Goal: Task Accomplishment & Management: Complete application form

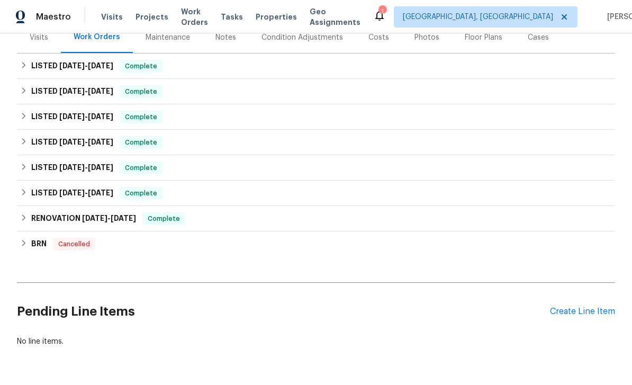
scroll to position [138, 0]
click at [579, 313] on div "Create Line Item" at bounding box center [582, 312] width 65 height 10
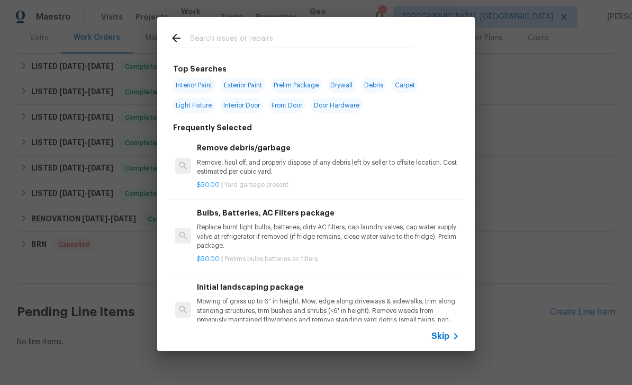
click at [274, 29] on div at bounding box center [292, 38] width 270 height 42
click at [288, 33] on input "text" at bounding box center [302, 40] width 224 height 16
click at [300, 30] on div at bounding box center [292, 38] width 270 height 42
click at [297, 38] on input "text" at bounding box center [302, 40] width 224 height 16
type input "P"
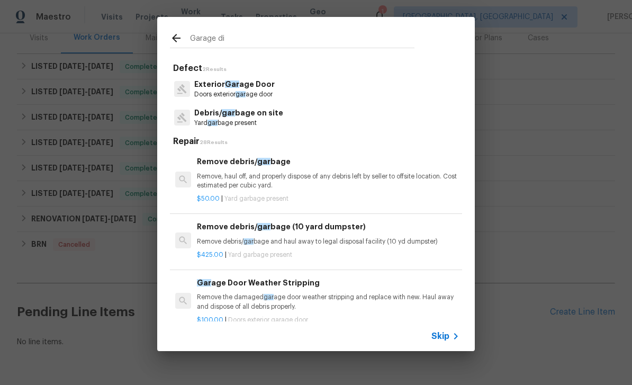
type input "Garage dis"
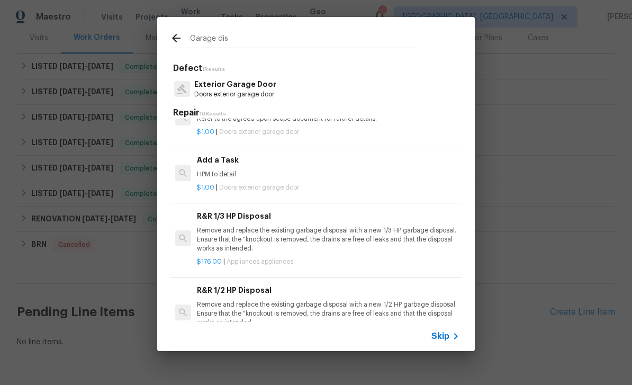
scroll to position [627, 0]
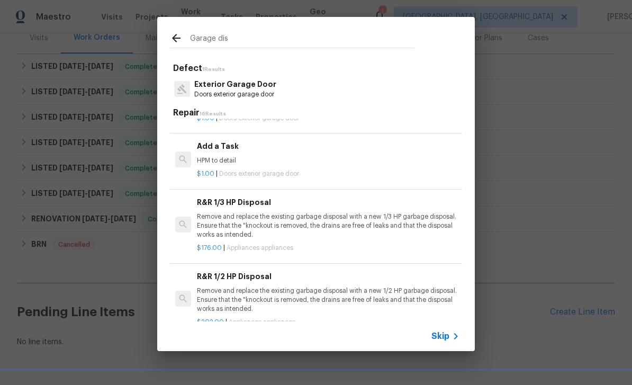
click at [361, 212] on p "Remove and replace the existing garbage disposal with a new 1/3 HP garbage disp…" at bounding box center [328, 225] width 262 height 27
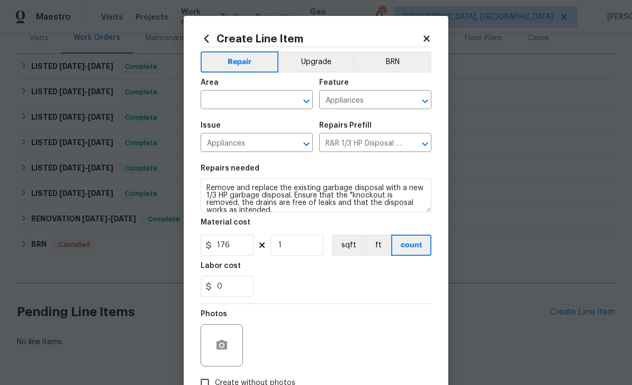
click at [242, 96] on input "text" at bounding box center [242, 101] width 83 height 16
click at [228, 121] on li "Kitchen" at bounding box center [257, 124] width 112 height 17
type input "Kitchen"
click at [233, 339] on div at bounding box center [222, 345] width 42 height 42
click at [230, 344] on button "button" at bounding box center [221, 344] width 25 height 25
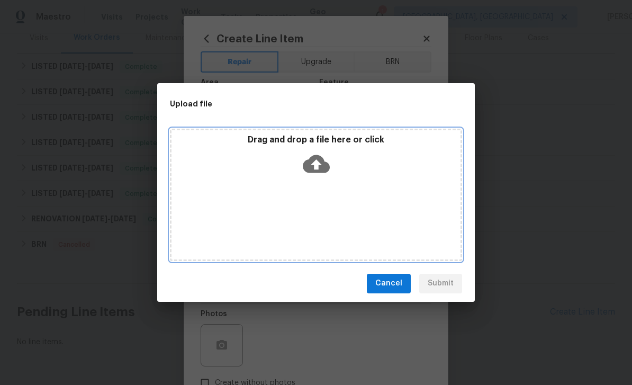
click at [321, 164] on icon at bounding box center [316, 163] width 27 height 27
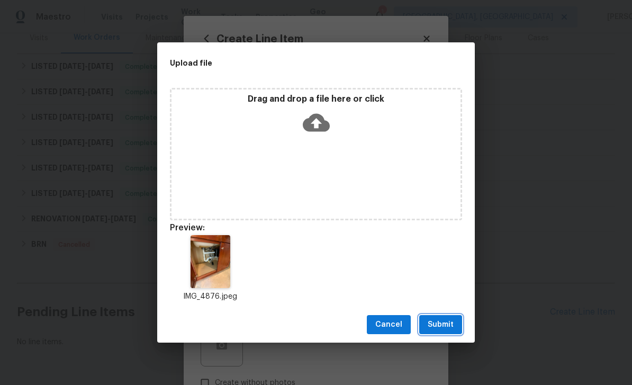
click at [444, 326] on span "Submit" at bounding box center [441, 324] width 26 height 13
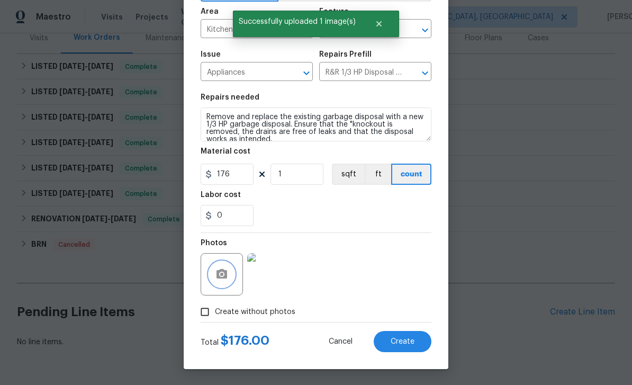
scroll to position [73, 0]
click at [405, 342] on span "Create" at bounding box center [403, 342] width 24 height 8
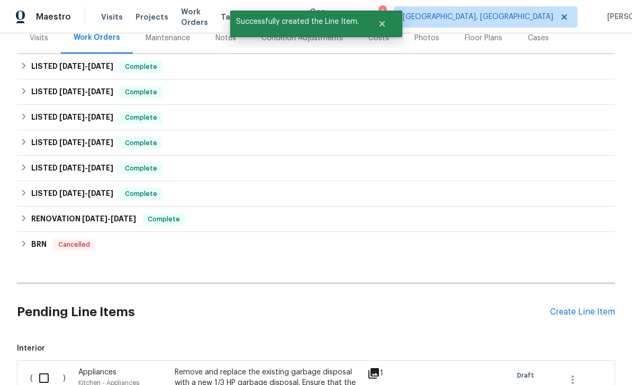
click at [575, 310] on div "Create Line Item" at bounding box center [582, 312] width 65 height 10
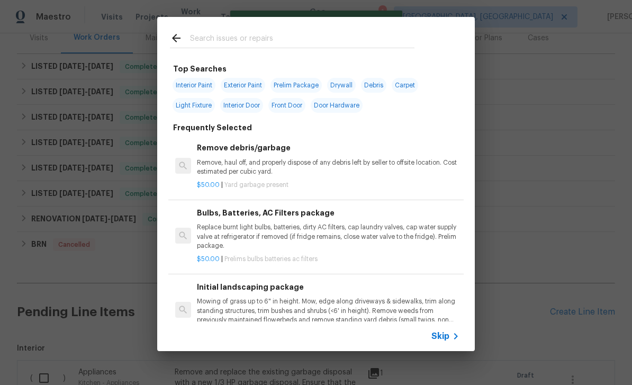
click at [276, 34] on input "text" at bounding box center [302, 40] width 224 height 16
type input "Dishwasher"
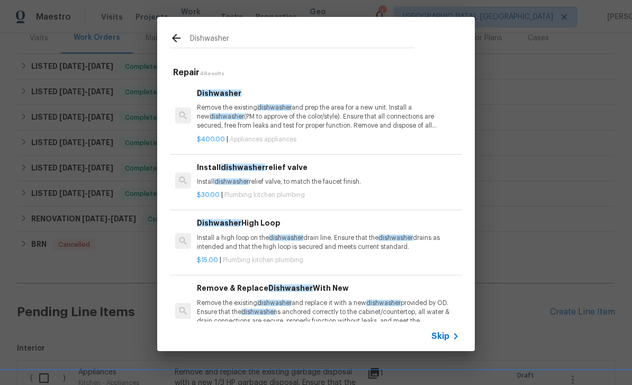
click at [202, 89] on span "Dishwasher" at bounding box center [219, 92] width 44 height 7
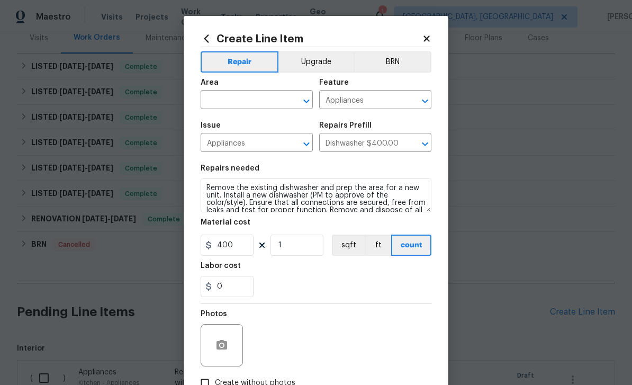
click at [252, 97] on input "text" at bounding box center [242, 101] width 83 height 16
click at [257, 119] on li "Kitchen" at bounding box center [257, 124] width 112 height 17
type input "Kitchen"
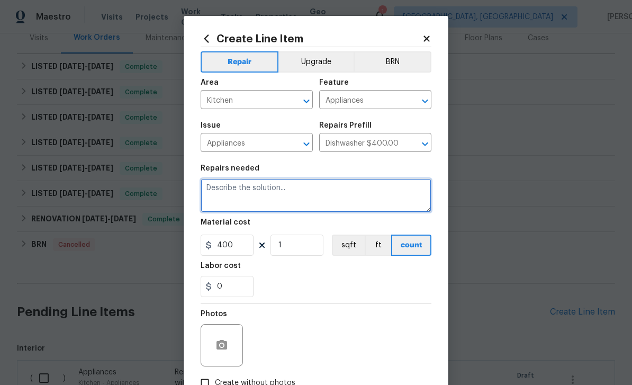
scroll to position [0, 0]
click at [295, 191] on textarea at bounding box center [316, 195] width 231 height 34
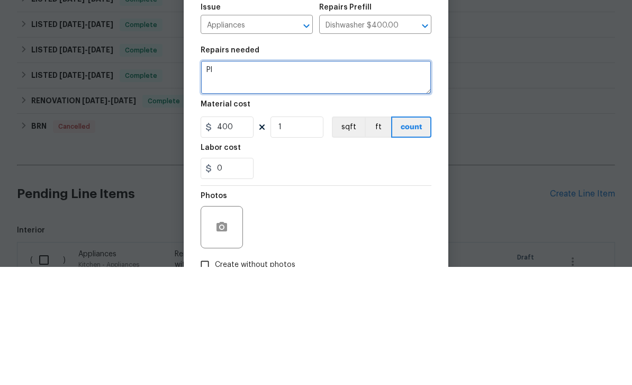
type textarea "P"
type textarea "Check connection to dishwasher, which currently doesn’t have power"
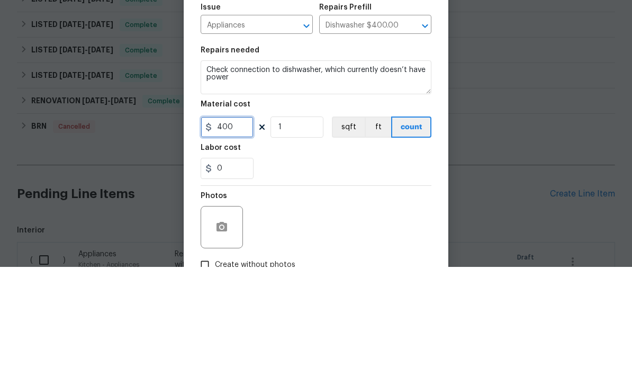
click at [249, 234] on input "400" at bounding box center [227, 244] width 53 height 21
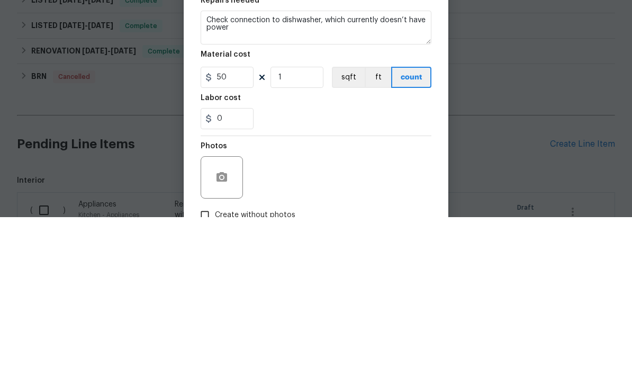
scroll to position [34, 0]
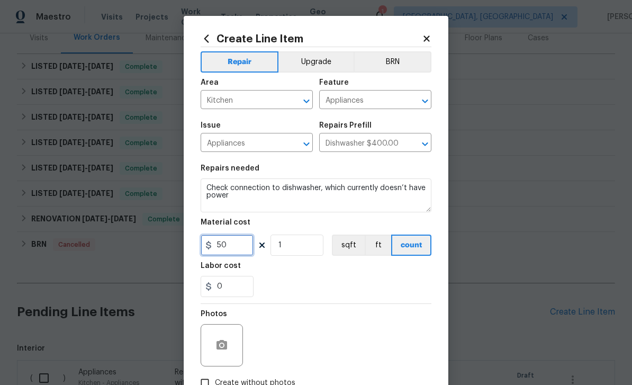
type input "50"
click at [229, 334] on div at bounding box center [222, 345] width 42 height 42
click at [226, 341] on icon "button" at bounding box center [221, 345] width 13 height 13
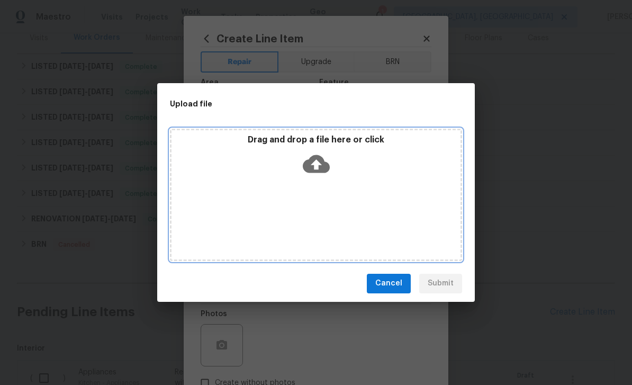
click at [318, 169] on icon at bounding box center [316, 163] width 27 height 27
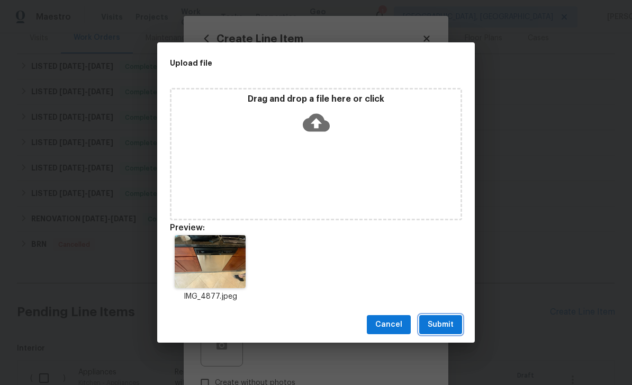
click at [449, 325] on span "Submit" at bounding box center [441, 324] width 26 height 13
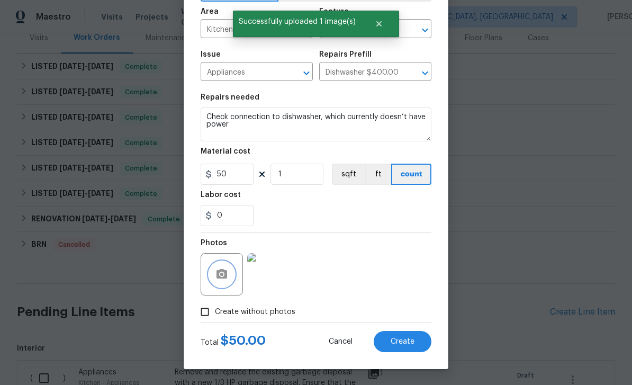
scroll to position [73, 0]
click at [404, 340] on span "Create" at bounding box center [403, 342] width 24 height 8
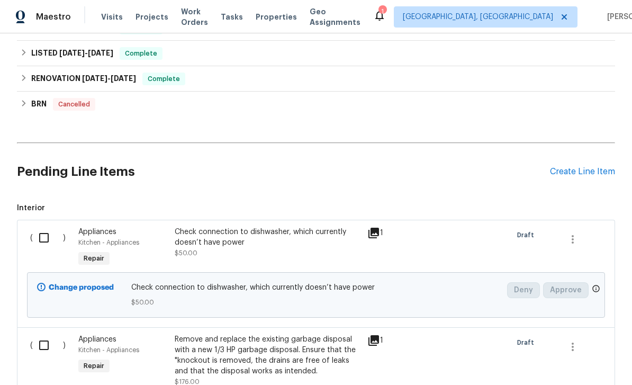
scroll to position [272, 0]
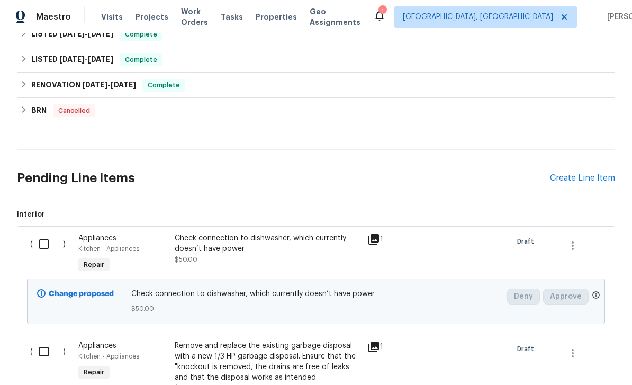
click at [580, 173] on div "Create Line Item" at bounding box center [582, 178] width 65 height 10
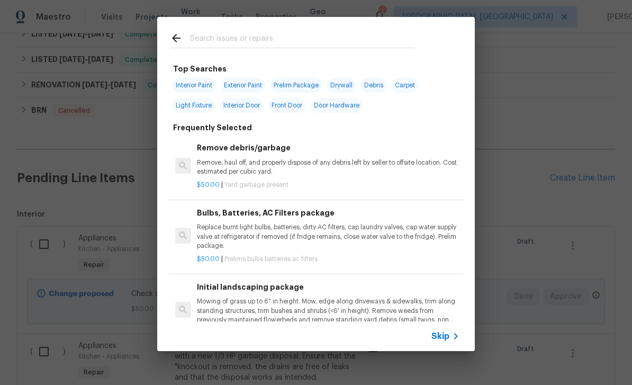
click at [297, 33] on input "text" at bounding box center [302, 40] width 224 height 16
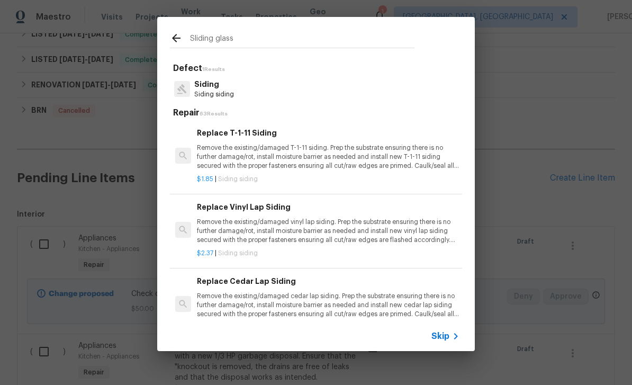
type input "Sliding glass"
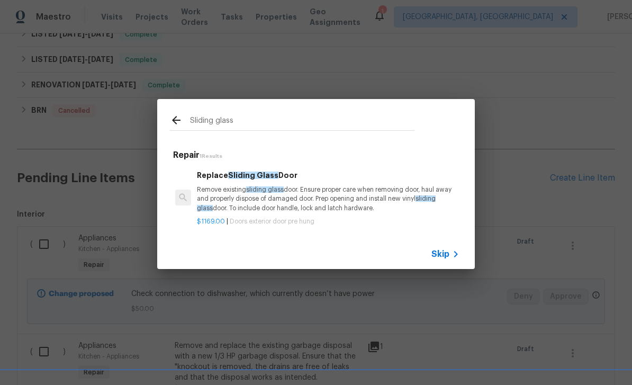
click at [312, 196] on p "Remove existing sliding glass door. Ensure proper care when removing door, haul…" at bounding box center [328, 198] width 262 height 27
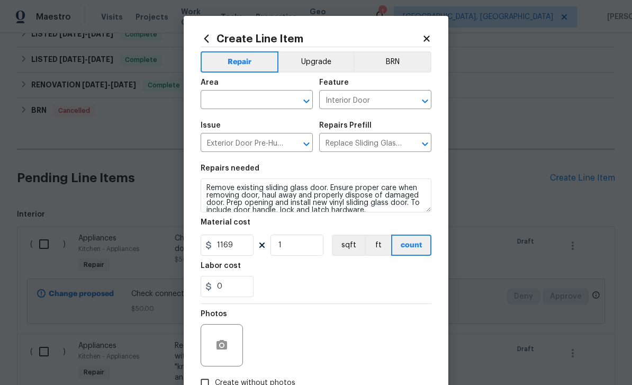
click at [253, 101] on input "text" at bounding box center [242, 101] width 83 height 16
click at [222, 150] on li "Patio" at bounding box center [257, 158] width 112 height 17
type input "Patio"
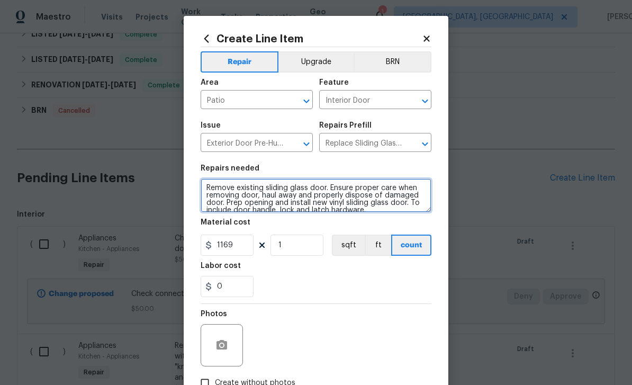
click at [246, 202] on textarea "Remove existing sliding glass door. Ensure proper care when removing door, haul…" at bounding box center [316, 195] width 231 height 34
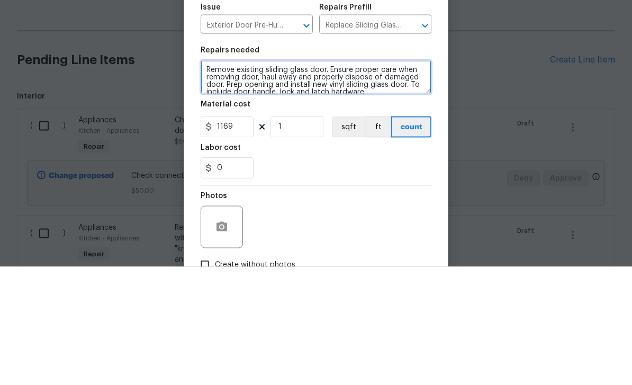
click at [265, 178] on textarea "Remove existing sliding glass door. Ensure proper care when removing door, haul…" at bounding box center [316, 195] width 231 height 34
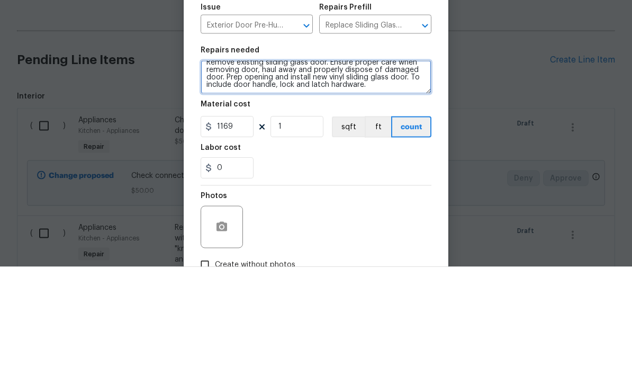
scroll to position [0, 0]
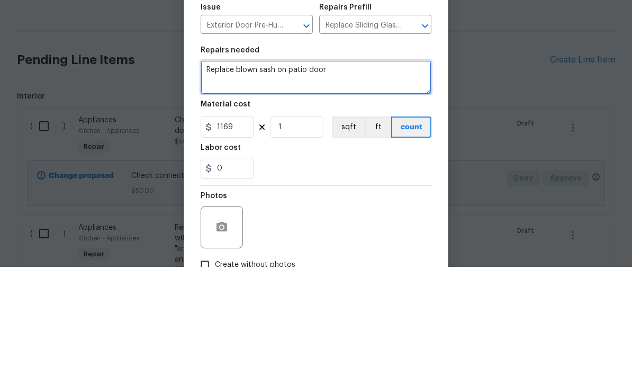
type textarea "Replace blown sash on patio door"
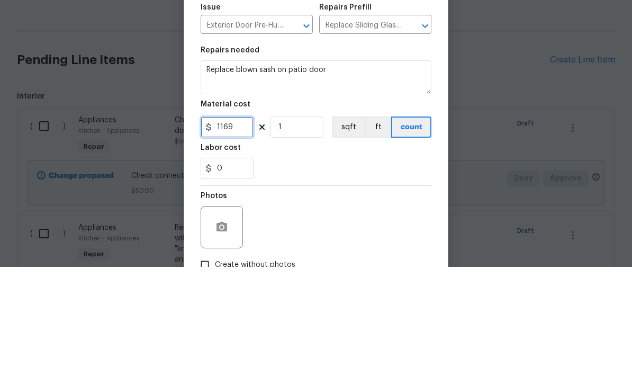
click at [244, 234] on input "1169" at bounding box center [227, 244] width 53 height 21
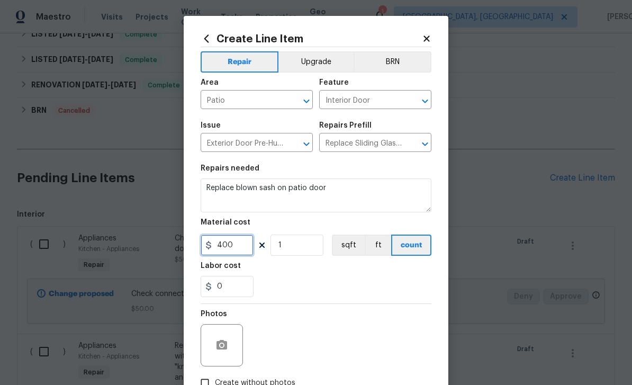
type input "400"
click at [228, 338] on button "button" at bounding box center [221, 344] width 25 height 25
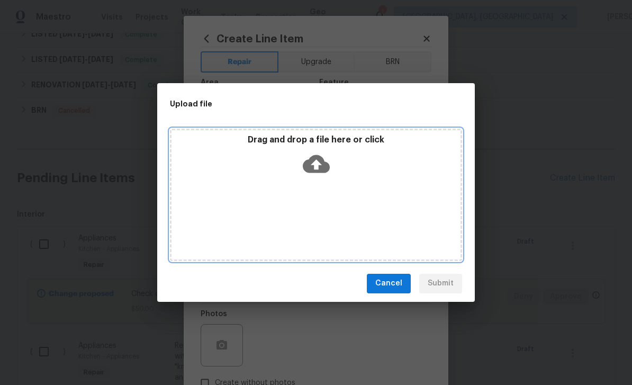
click at [317, 156] on icon at bounding box center [316, 164] width 27 height 18
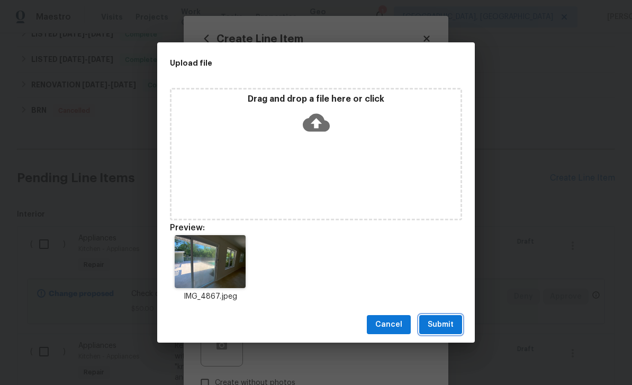
click at [447, 326] on span "Submit" at bounding box center [441, 324] width 26 height 13
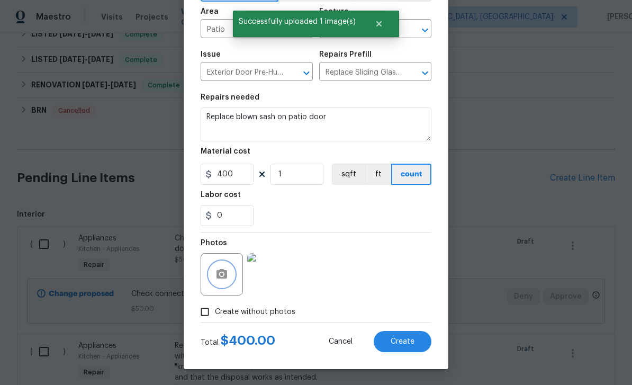
scroll to position [73, 0]
click at [401, 346] on button "Create" at bounding box center [403, 341] width 58 height 21
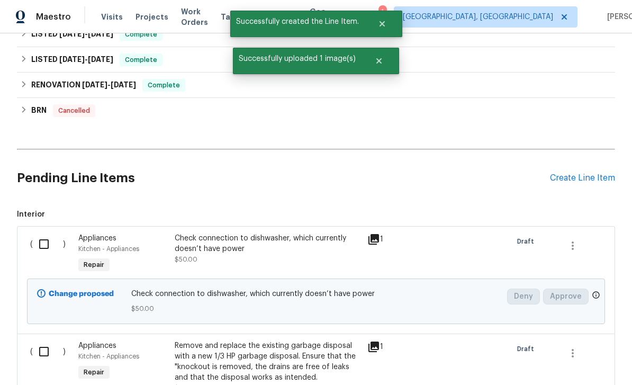
click at [585, 153] on div "Pending Line Items Create Line Item" at bounding box center [316, 177] width 598 height 49
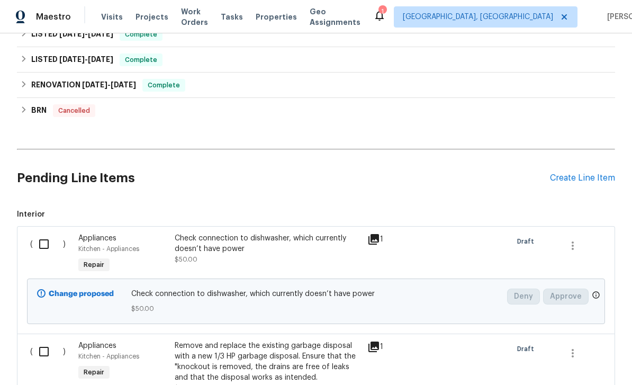
click at [584, 173] on div "Create Line Item" at bounding box center [582, 178] width 65 height 10
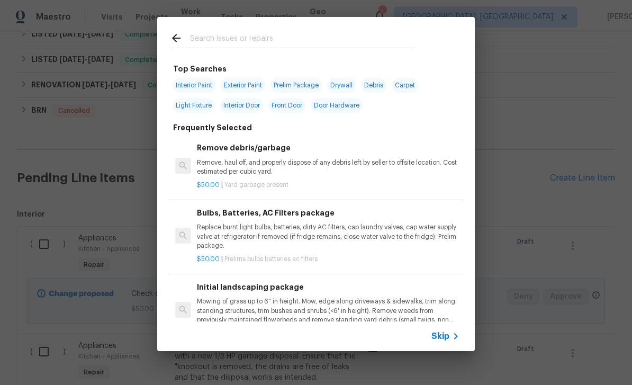
click at [270, 33] on input "text" at bounding box center [302, 40] width 224 height 16
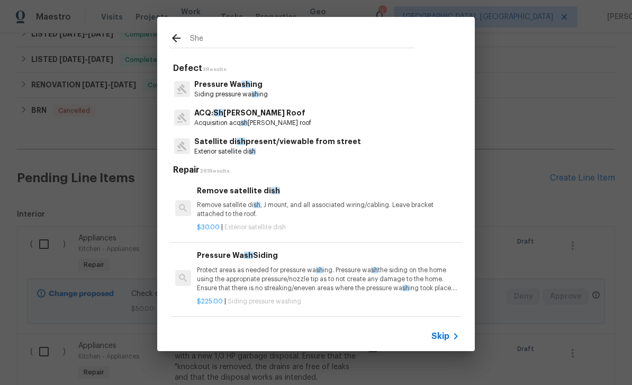
type input "Shed"
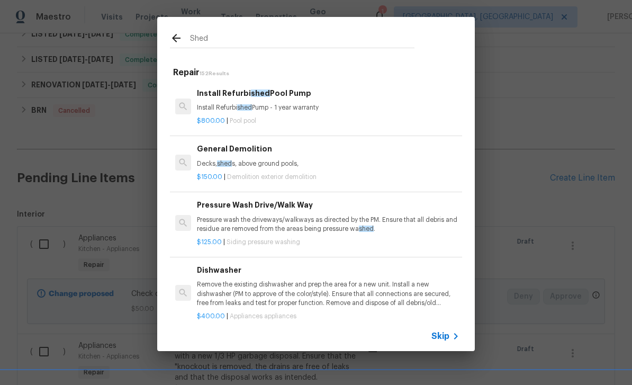
click at [281, 94] on h6 "Install Refurbi shed Pool Pump" at bounding box center [328, 93] width 262 height 12
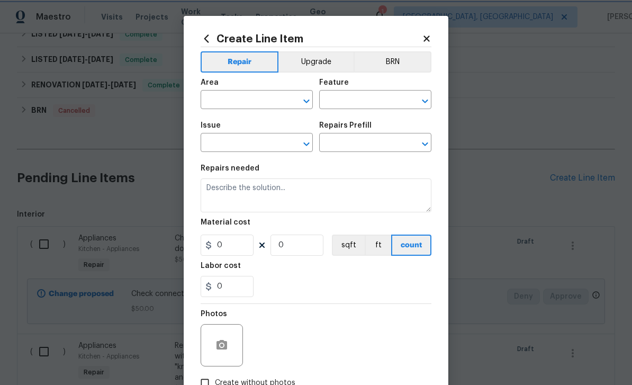
type input "Pool"
type input "Install Refurbished Pool Pump $800.00"
type textarea "Install Refurbished Pump - 1 year warranty"
type input "800"
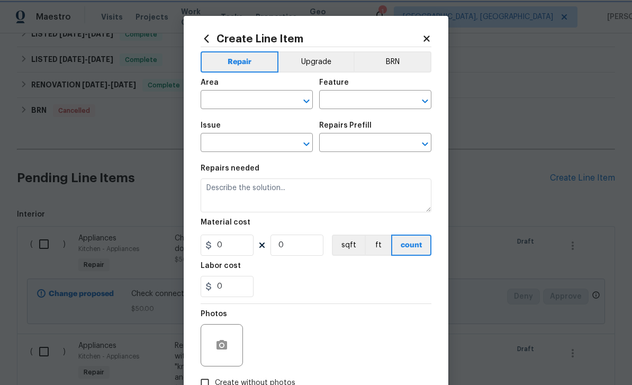
type input "1"
click at [257, 97] on input "text" at bounding box center [242, 101] width 83 height 16
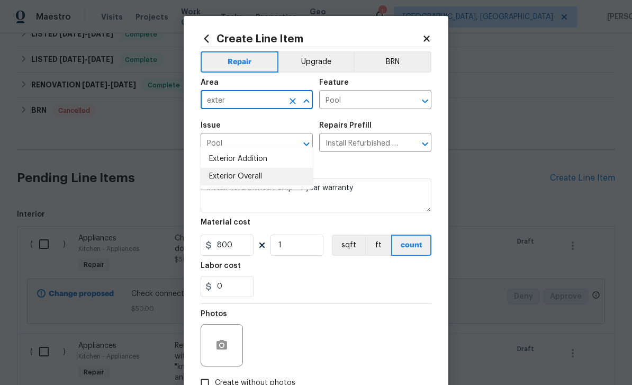
click at [250, 168] on li "Exterior Overall" at bounding box center [257, 176] width 112 height 17
type input "Exterior Overall"
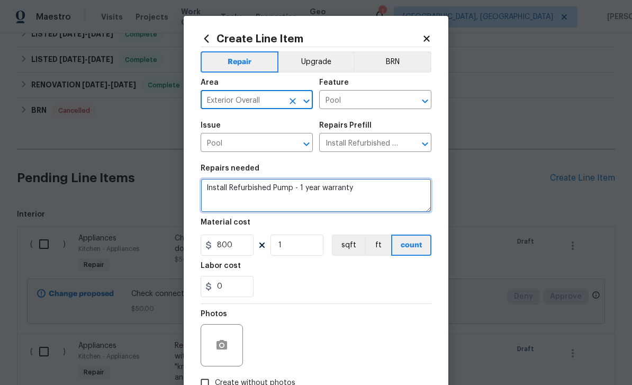
click at [361, 194] on textarea "Install Refurbished Pump - 1 year warranty" at bounding box center [316, 195] width 231 height 34
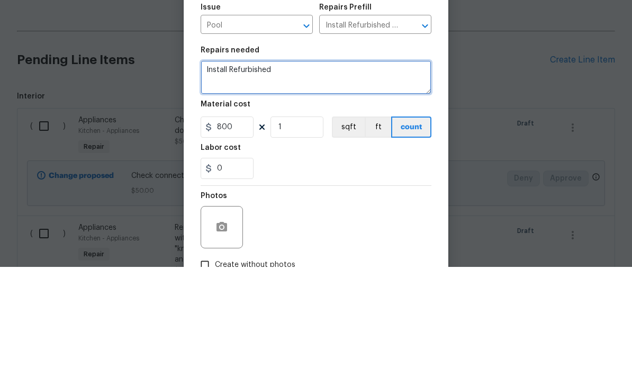
type textarea "Install"
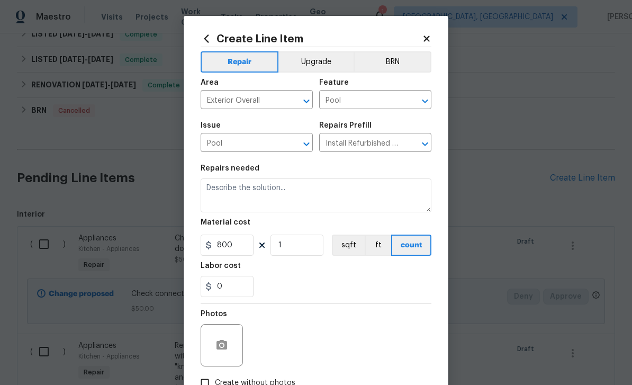
click at [430, 34] on icon at bounding box center [427, 39] width 10 height 10
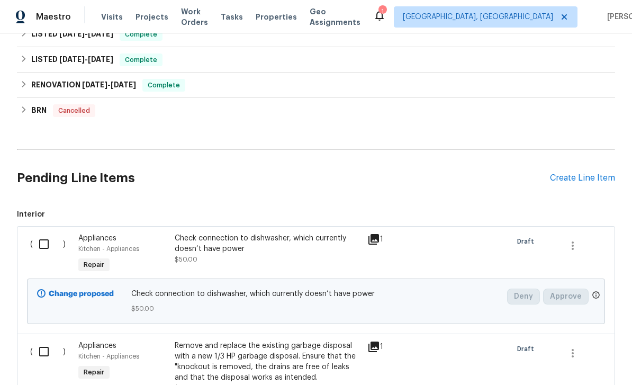
click at [583, 173] on div "Create Line Item" at bounding box center [582, 178] width 65 height 10
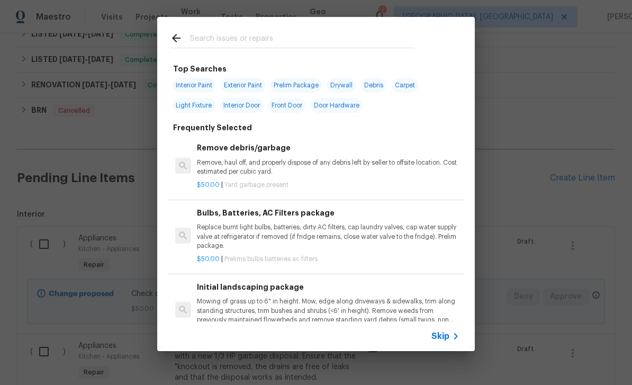
click at [290, 40] on input "text" at bounding box center [302, 40] width 224 height 16
type input "Door"
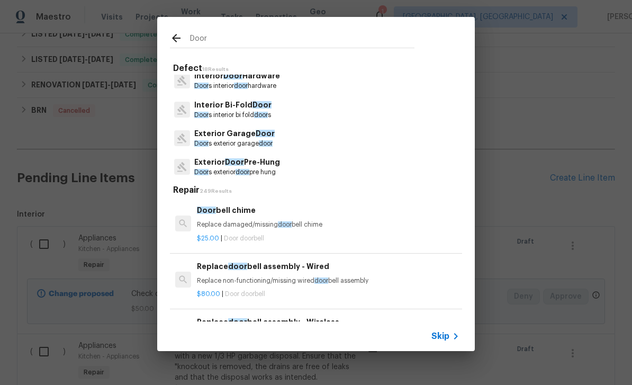
scroll to position [128, 0]
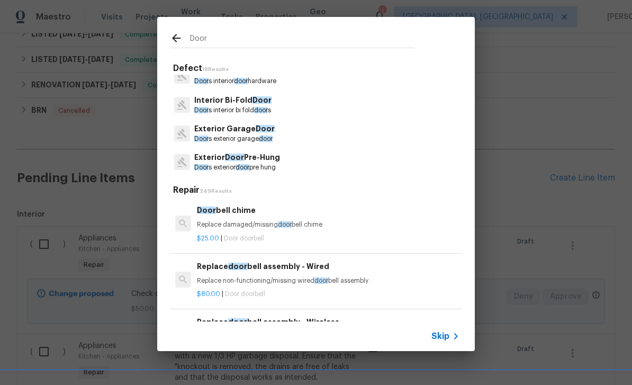
click at [213, 164] on p "Door s exterior door pre hung" at bounding box center [237, 167] width 86 height 9
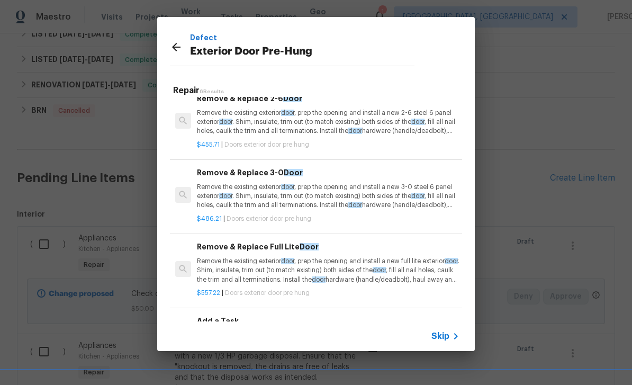
scroll to position [160, 0]
click at [282, 318] on h6 "Add a Task" at bounding box center [328, 321] width 262 height 12
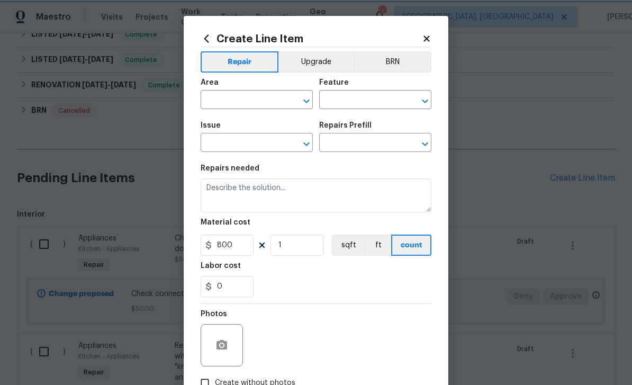
type input "Exterior Overall"
type input "Interior Door"
type input "Exterior Door Pre-Hung"
type input "Add a Task $1.00"
type textarea "HPM to detail"
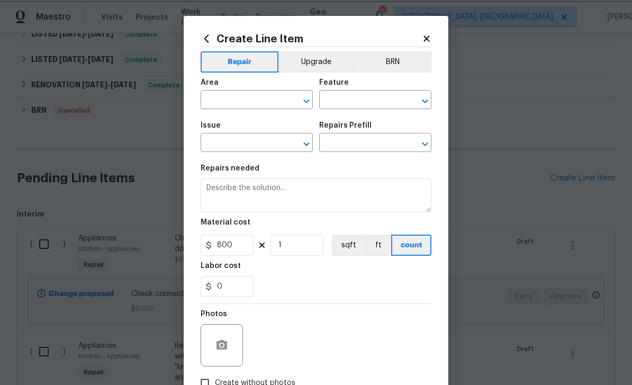
type input "1"
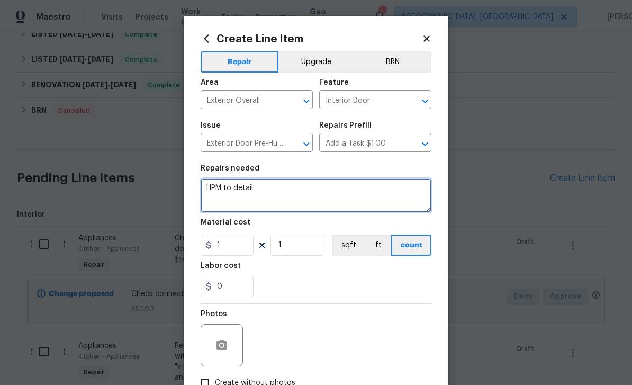
click at [301, 191] on textarea "HPM to detail" at bounding box center [316, 195] width 231 height 34
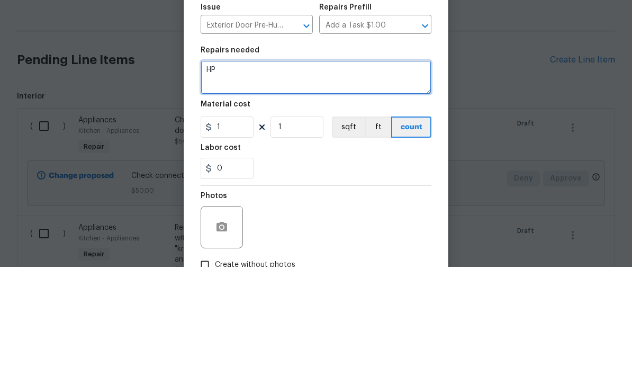
type textarea "H"
type textarea "Replace trim around door in garage,"
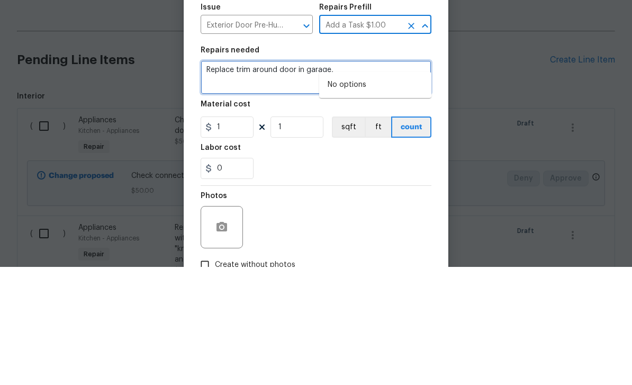
click at [299, 178] on textarea "Replace trim around door in garage," at bounding box center [316, 195] width 231 height 34
type input "Add a Task $1.00"
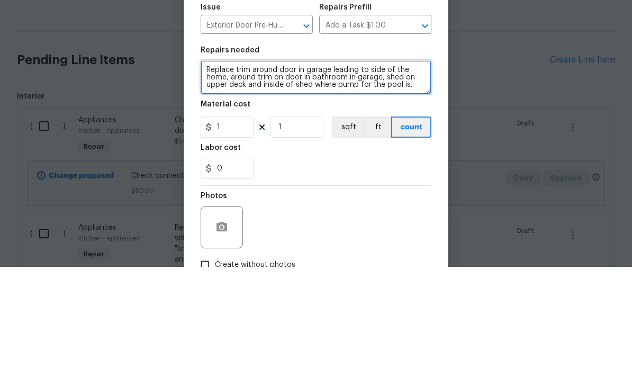
type textarea "Replace trim around door in garage leading to side of the home, around trim on …"
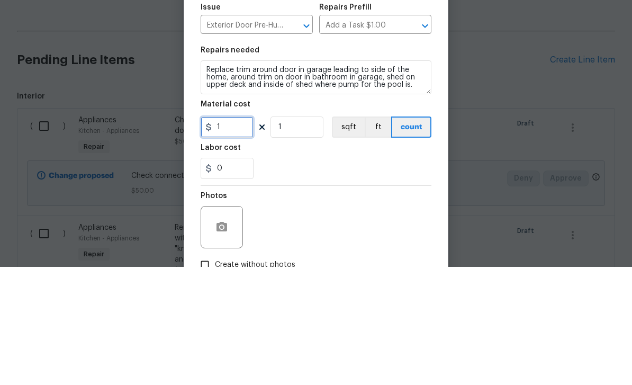
click at [231, 234] on input "1" at bounding box center [227, 244] width 53 height 21
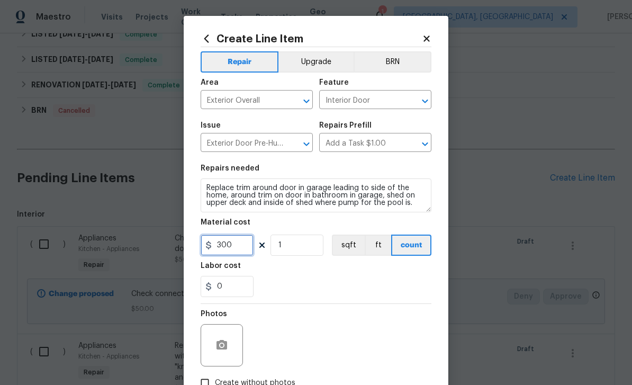
type input "300"
click at [226, 349] on icon "button" at bounding box center [221, 345] width 11 height 10
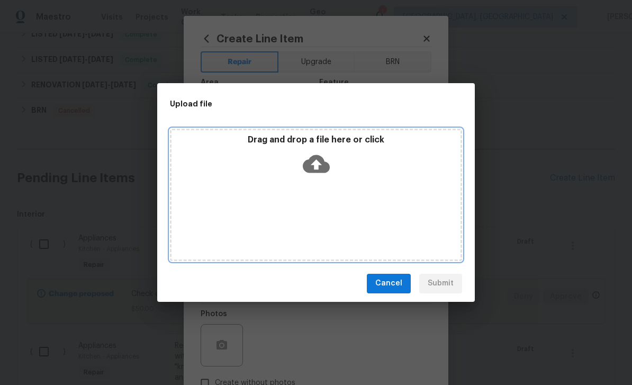
click at [320, 169] on icon at bounding box center [316, 164] width 27 height 18
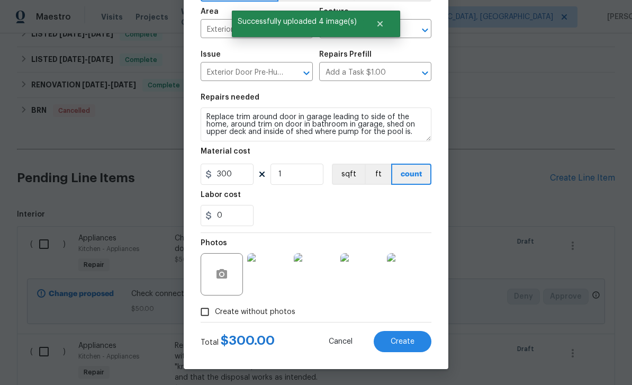
scroll to position [73, 0]
click at [406, 338] on span "Create" at bounding box center [403, 342] width 24 height 8
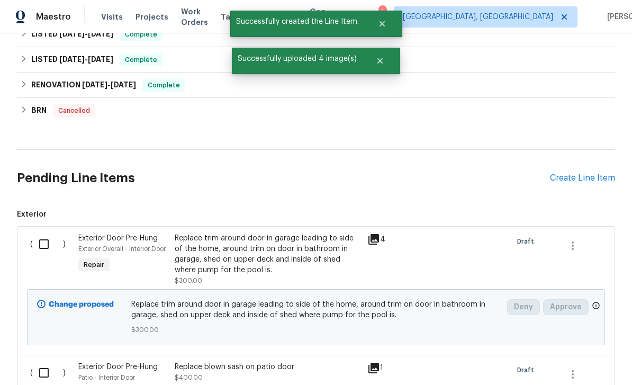
click at [585, 173] on div "Create Line Item" at bounding box center [582, 178] width 65 height 10
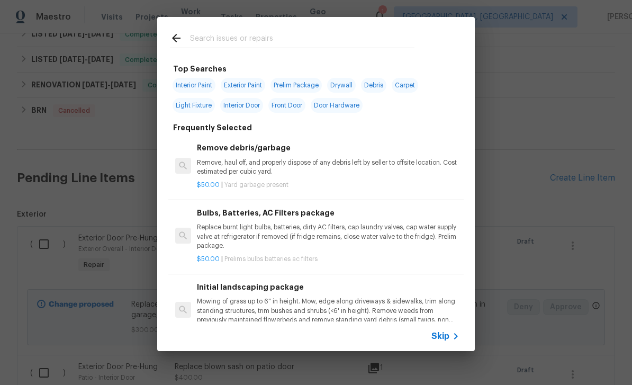
click at [313, 37] on input "text" at bounding box center [302, 40] width 224 height 16
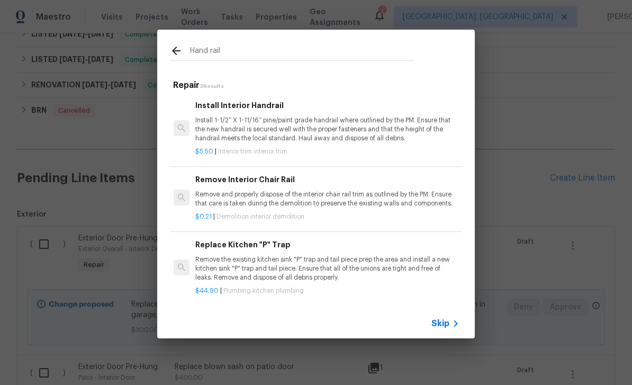
scroll to position [0, 2]
type input "Hand rail"
click at [170, 48] on icon at bounding box center [176, 50] width 13 height 13
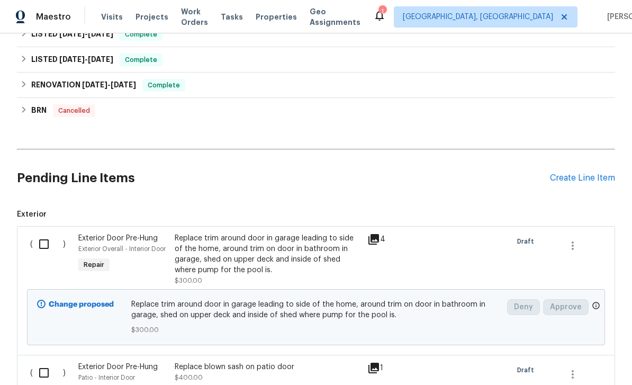
click at [589, 173] on div "Create Line Item" at bounding box center [582, 178] width 65 height 10
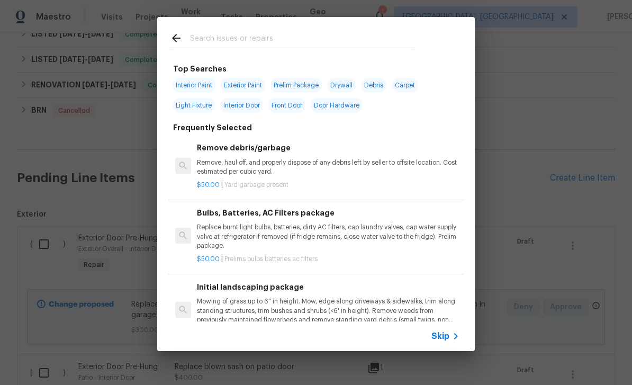
click at [251, 34] on input "text" at bounding box center [302, 40] width 224 height 16
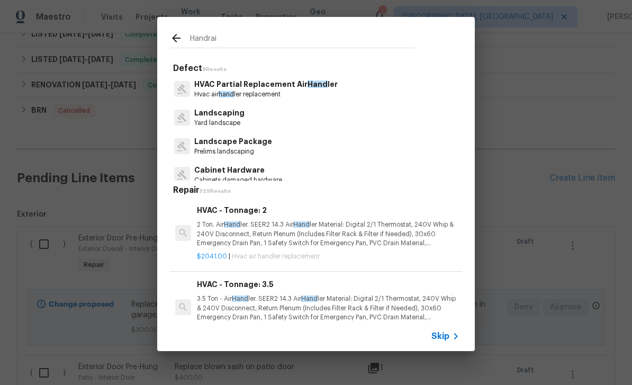
type input "Handrail"
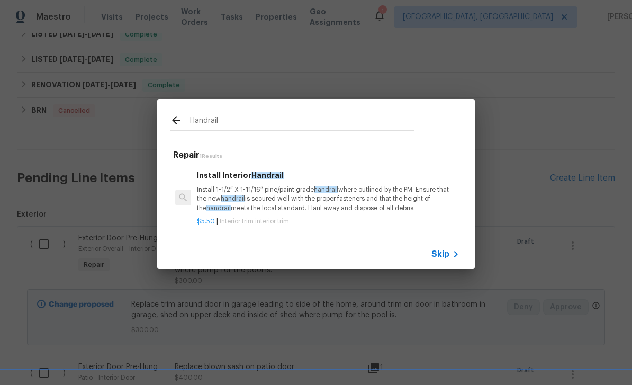
click at [314, 197] on p "Install 1-1/2” X 1-11/16” pine/paint grade handrail where outlined by the PM. E…" at bounding box center [328, 198] width 262 height 27
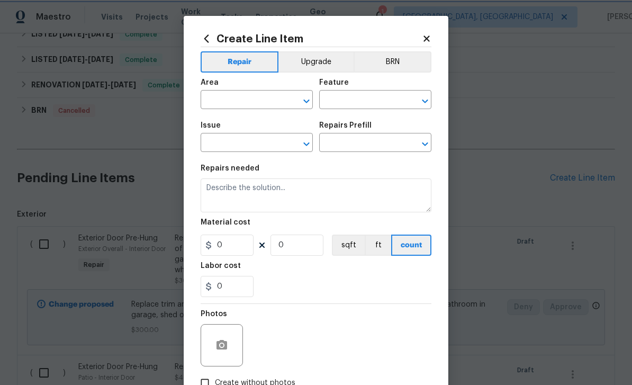
type input "Interior Trim"
type input "Install Interior Handrail $5.50"
type textarea "Install 1-1/2” X 1-11/16” pine/paint grade handrail where outlined by the PM. E…"
type input "5.5"
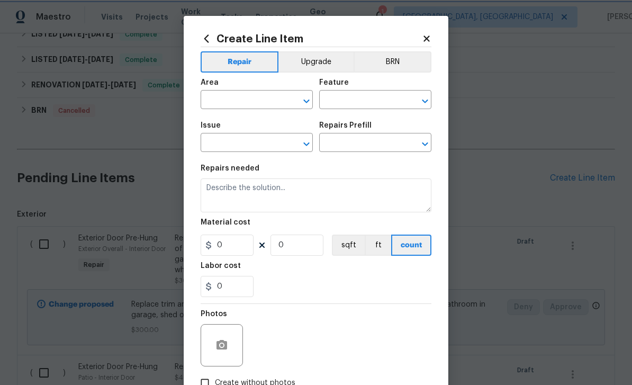
type input "1"
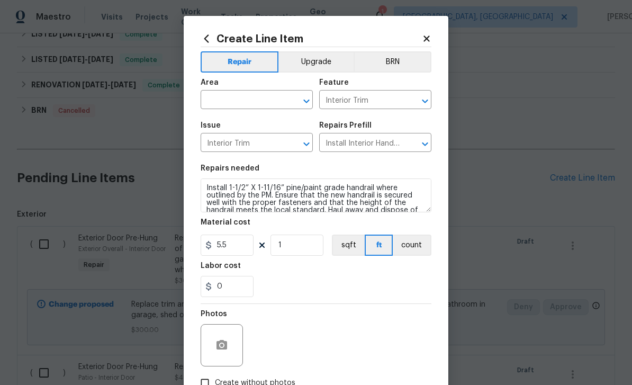
click at [251, 94] on input "text" at bounding box center [242, 101] width 83 height 16
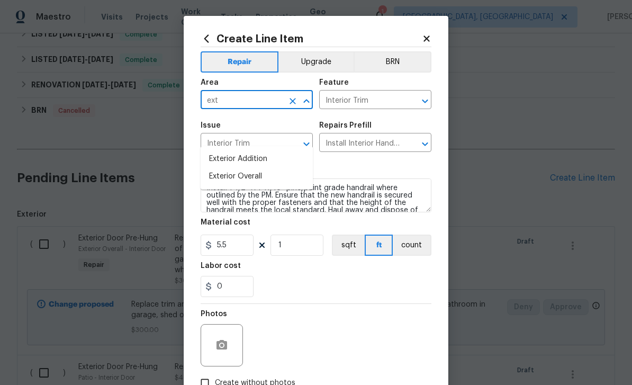
click at [243, 168] on li "Exterior Overall" at bounding box center [257, 176] width 112 height 17
type input "Exterior Overall"
click at [383, 95] on input "Interior Trim" at bounding box center [360, 101] width 83 height 16
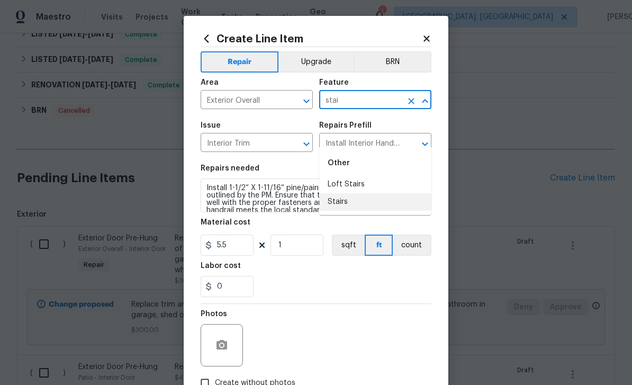
click at [341, 193] on li "Stairs" at bounding box center [375, 201] width 112 height 17
type input "Stairs"
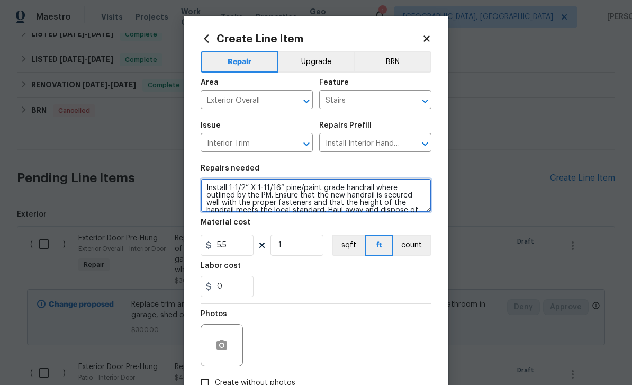
click at [280, 198] on textarea "Install 1-1/2” X 1-11/16” pine/paint grade handrail where outlined by the PM. E…" at bounding box center [316, 195] width 231 height 34
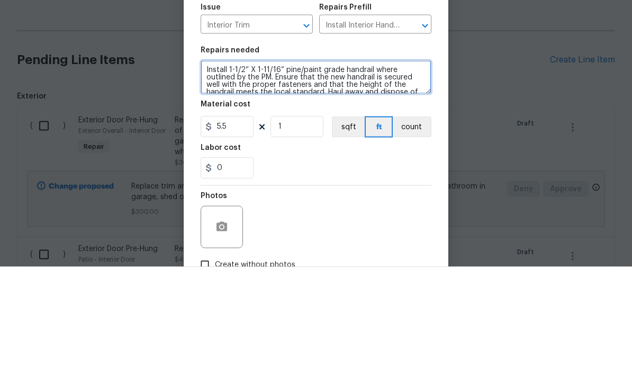
click at [321, 178] on textarea "Install 1-1/2” X 1-11/16” pine/paint grade handrail where outlined by the PM. E…" at bounding box center [316, 195] width 231 height 34
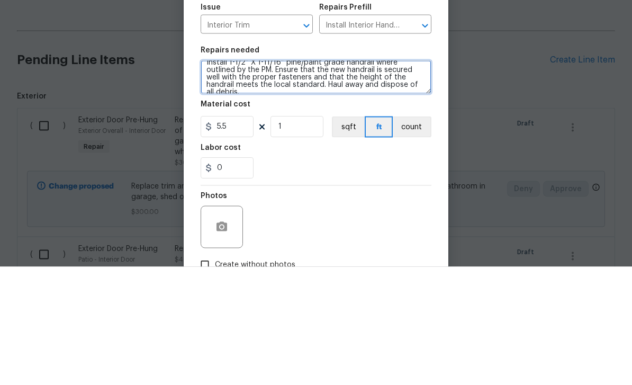
scroll to position [0, 0]
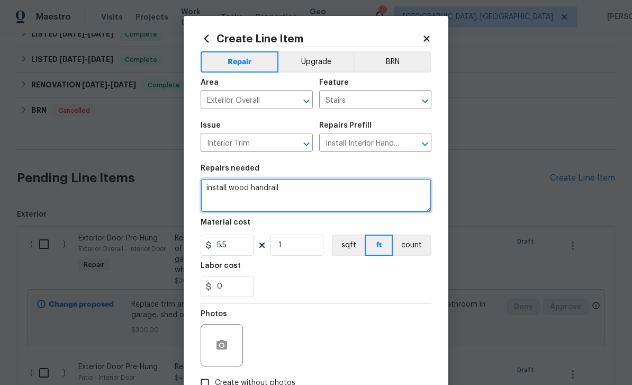
type textarea "install wood handrail"
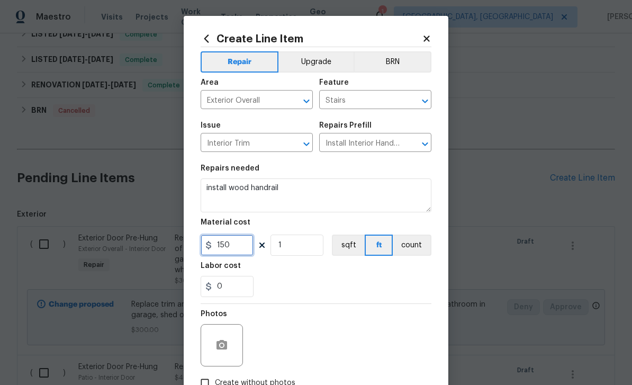
type input "150"
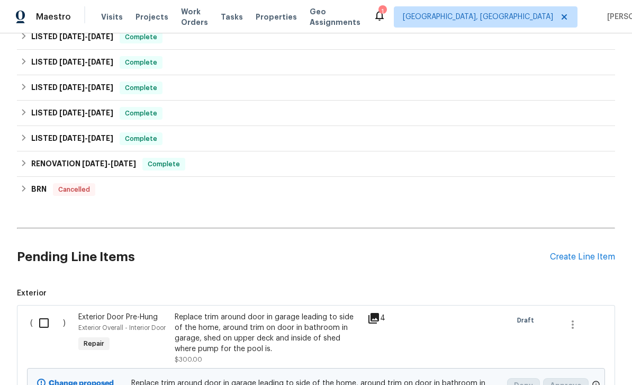
scroll to position [219, 0]
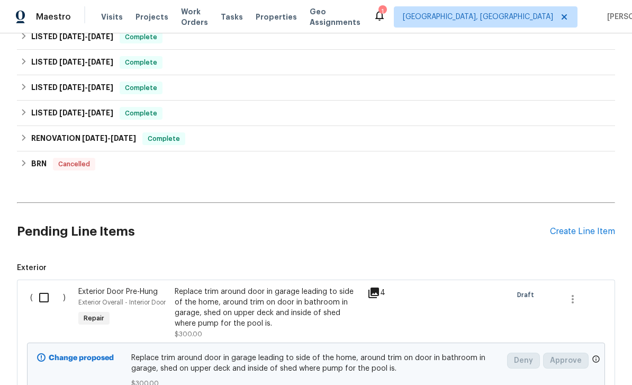
click at [580, 232] on div "Create Line Item" at bounding box center [582, 231] width 65 height 10
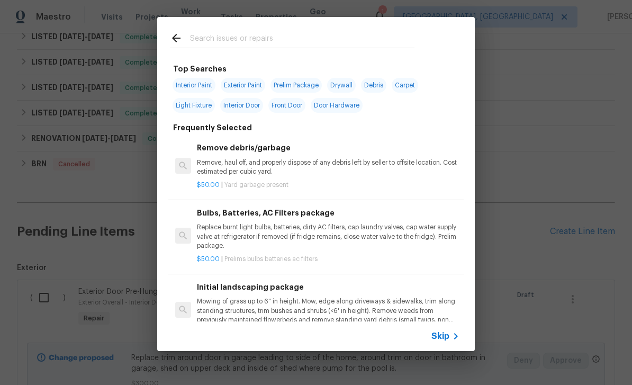
click at [290, 33] on input "text" at bounding box center [302, 40] width 224 height 16
click at [289, 32] on input "text" at bounding box center [302, 40] width 224 height 16
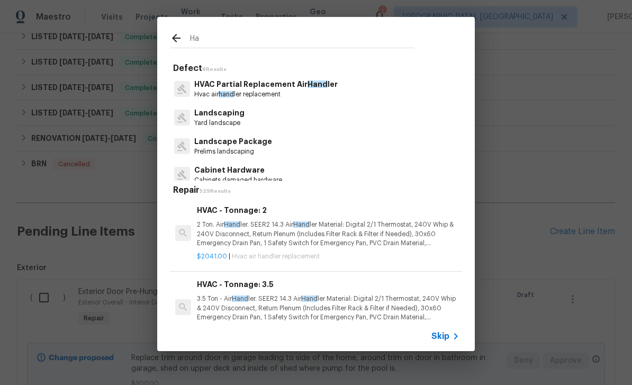
type input "H"
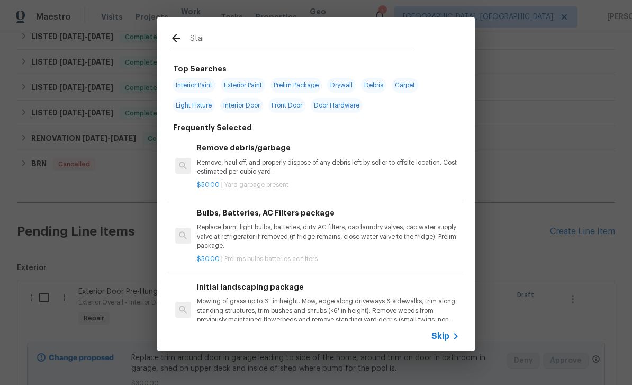
type input "Stair"
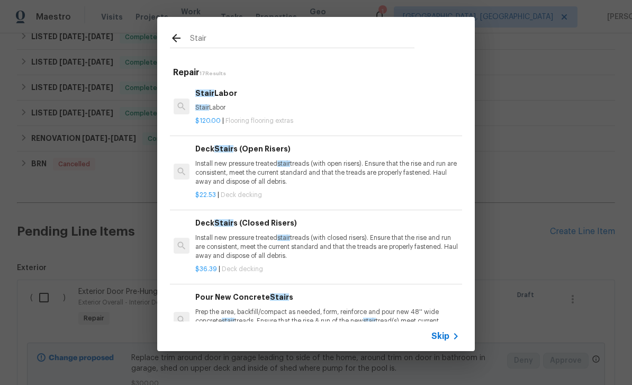
scroll to position [0, 2]
click at [279, 108] on p "Stair Labor" at bounding box center [326, 107] width 262 height 9
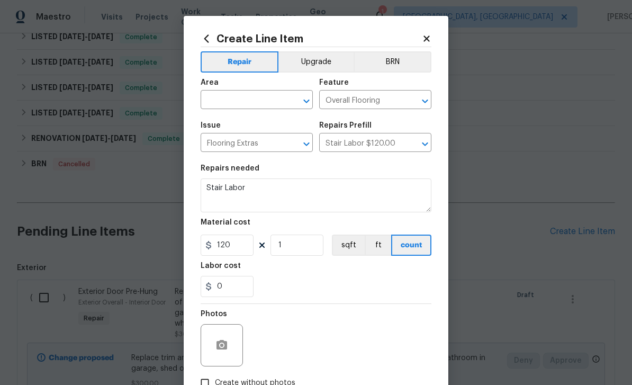
click at [279, 108] on input "text" at bounding box center [242, 101] width 83 height 16
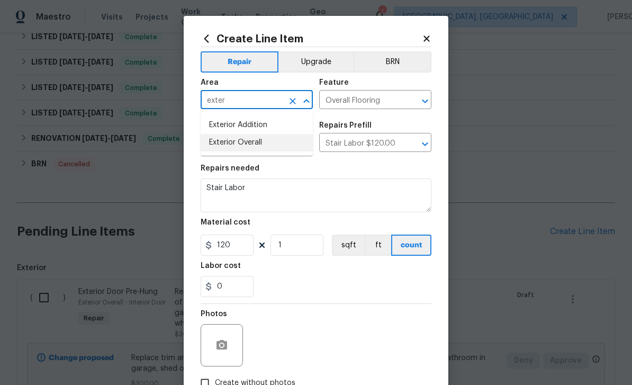
click at [241, 141] on li "Exterior Overall" at bounding box center [257, 142] width 112 height 17
type input "Exterior Overall"
click at [219, 337] on button "button" at bounding box center [221, 344] width 25 height 25
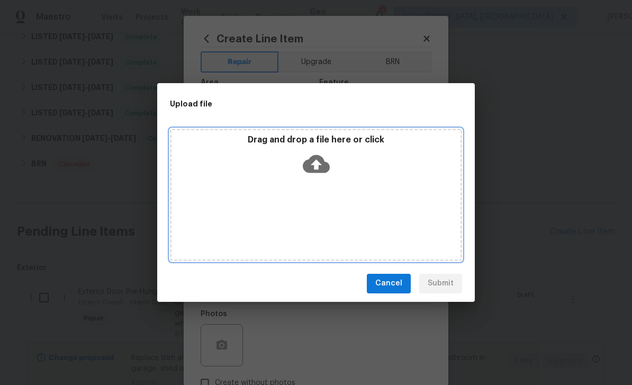
click at [317, 168] on icon at bounding box center [316, 163] width 27 height 27
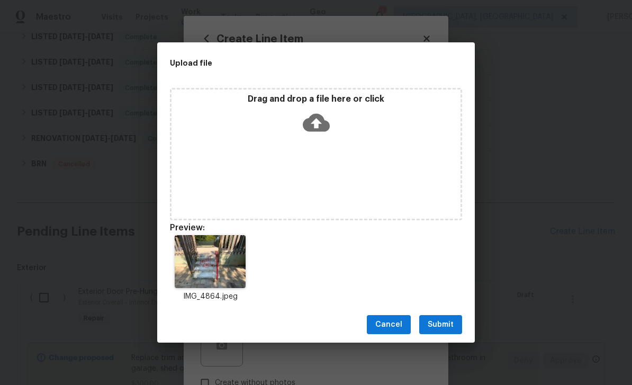
click at [446, 318] on span "Submit" at bounding box center [441, 324] width 26 height 13
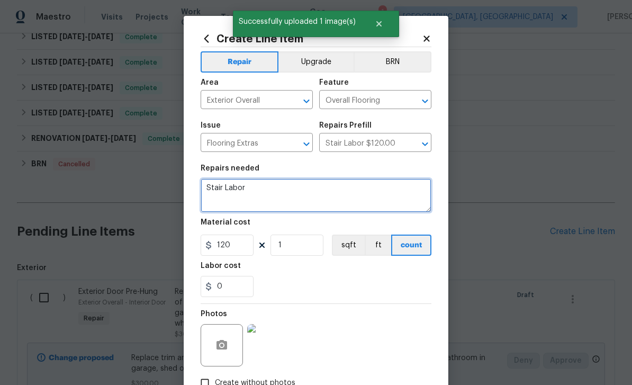
click at [317, 190] on textarea "Stair Labor" at bounding box center [316, 195] width 231 height 34
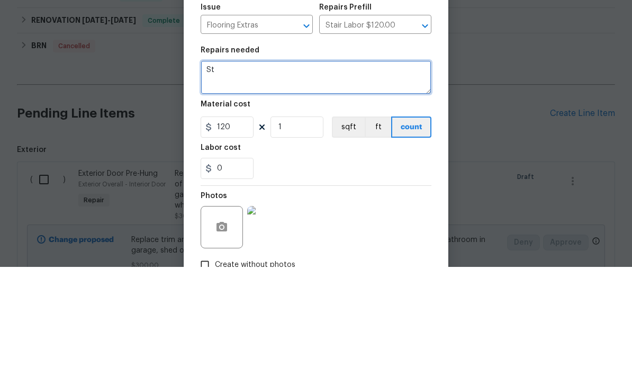
type textarea "S"
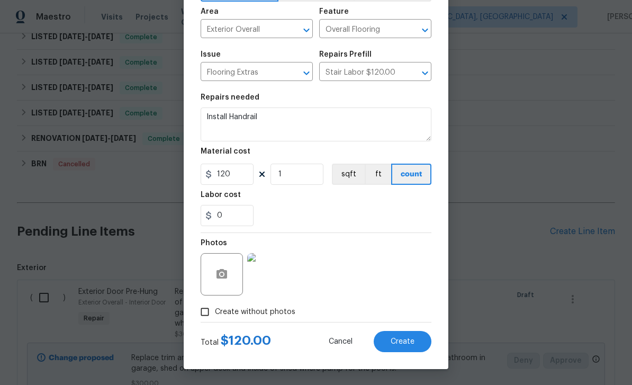
scroll to position [73, 0]
type textarea "Install Handrail"
click at [405, 341] on span "Create" at bounding box center [403, 342] width 24 height 8
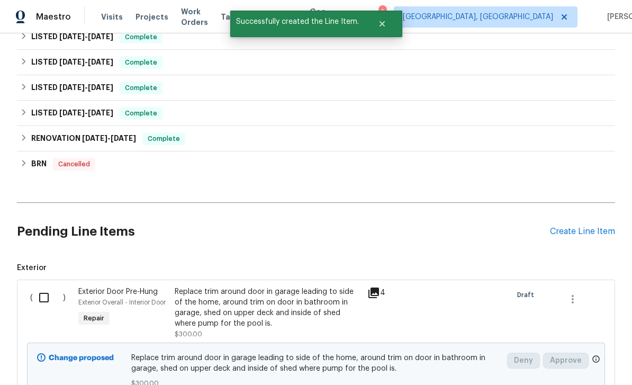
click at [586, 226] on div "Create Line Item" at bounding box center [582, 231] width 65 height 10
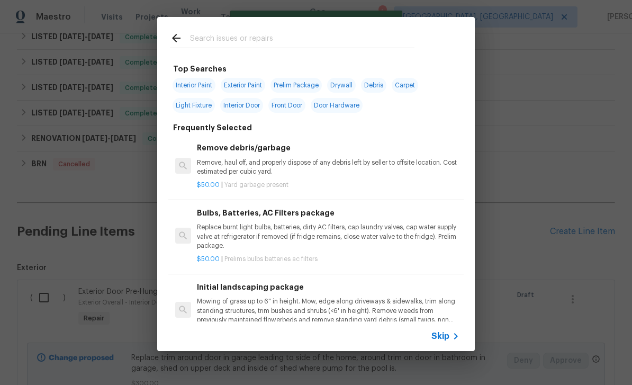
click at [309, 37] on input "text" at bounding box center [302, 40] width 224 height 16
type input "Stair"
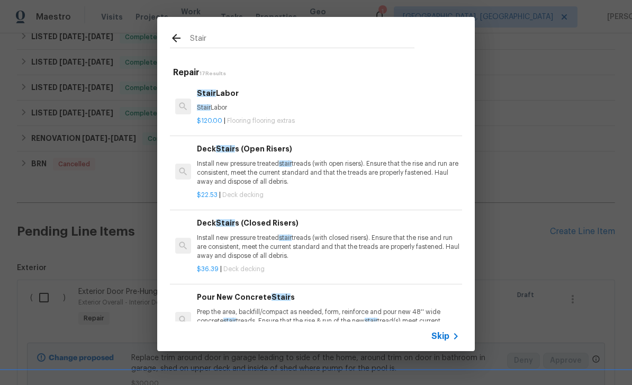
click at [212, 98] on h6 "Stair Labor" at bounding box center [328, 93] width 262 height 12
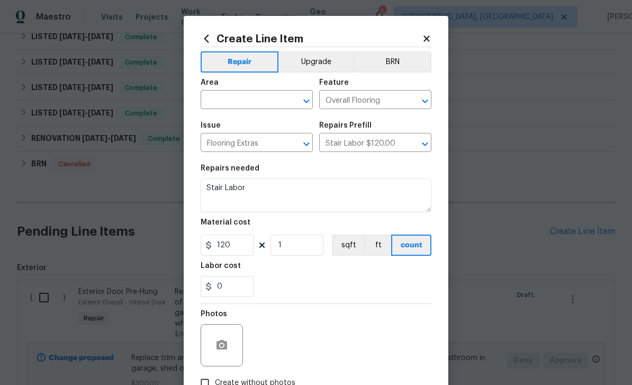
click at [246, 103] on input "text" at bounding box center [242, 101] width 83 height 16
click at [257, 150] on li "Garage" at bounding box center [257, 158] width 112 height 17
type input "Garage"
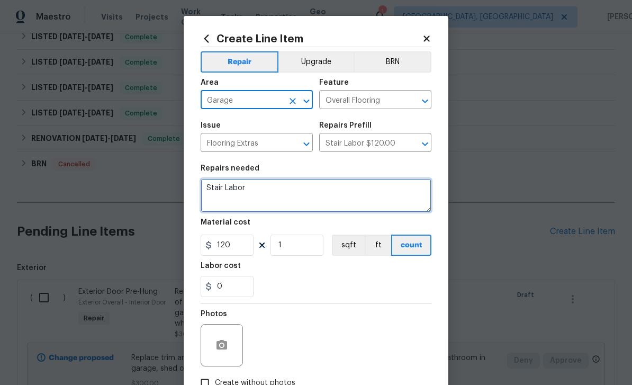
click at [296, 188] on textarea "Stair Labor" at bounding box center [316, 195] width 231 height 34
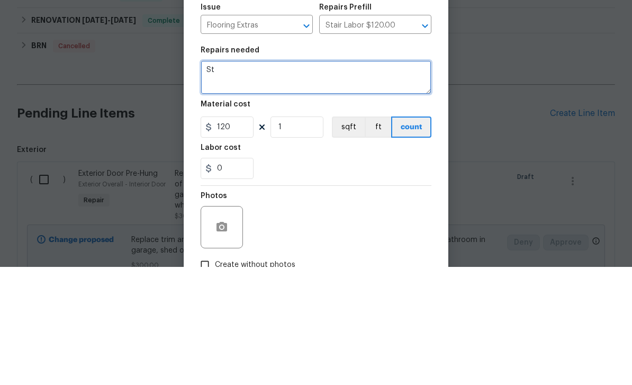
type textarea "S"
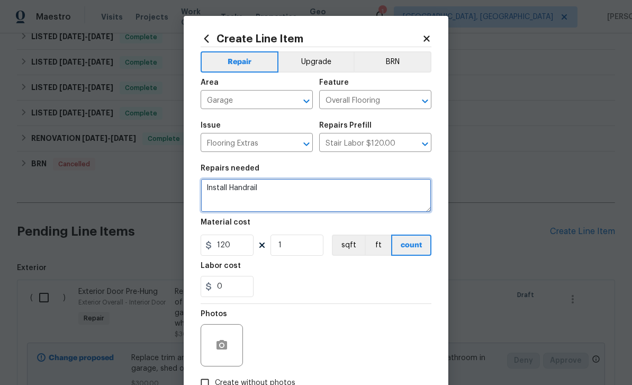
type textarea "Install Handrail"
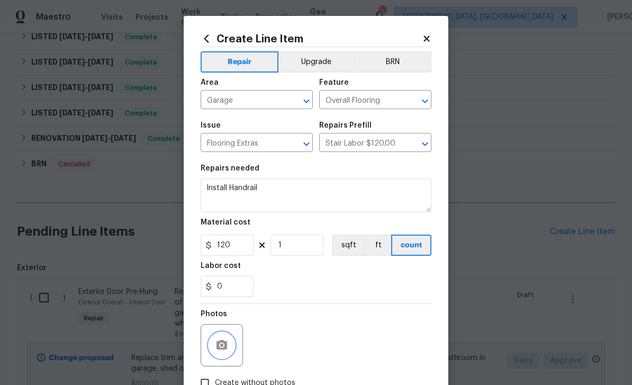
click at [225, 341] on icon "button" at bounding box center [221, 345] width 13 height 13
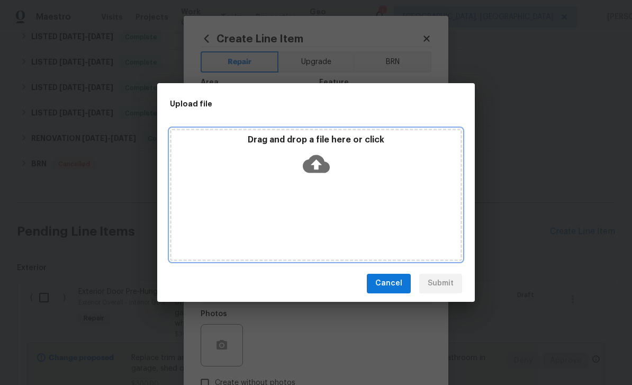
click at [322, 165] on icon at bounding box center [316, 164] width 27 height 18
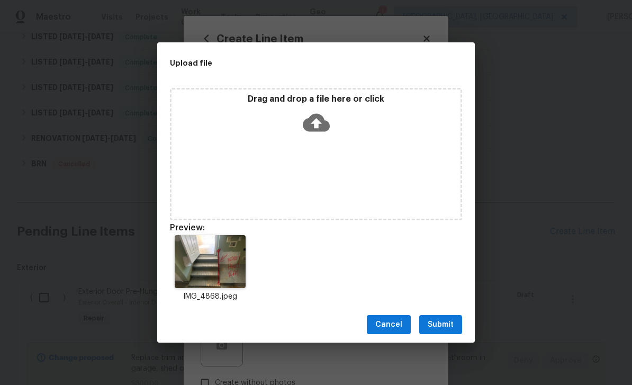
click at [443, 321] on span "Submit" at bounding box center [441, 324] width 26 height 13
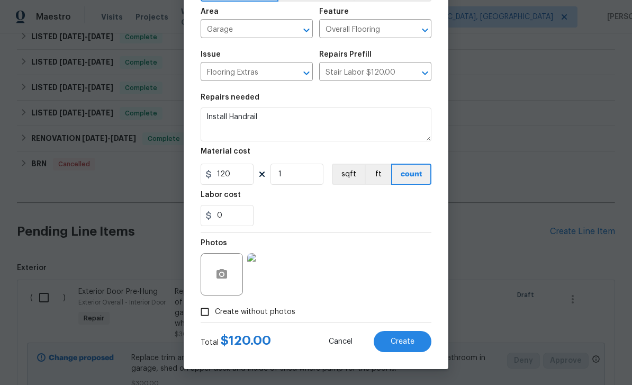
click at [408, 342] on span "Create" at bounding box center [403, 342] width 24 height 8
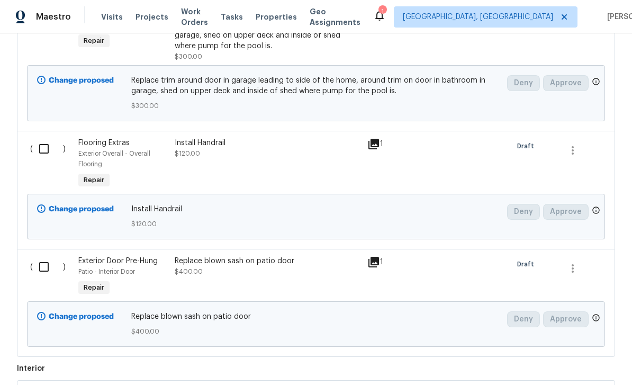
scroll to position [524, 0]
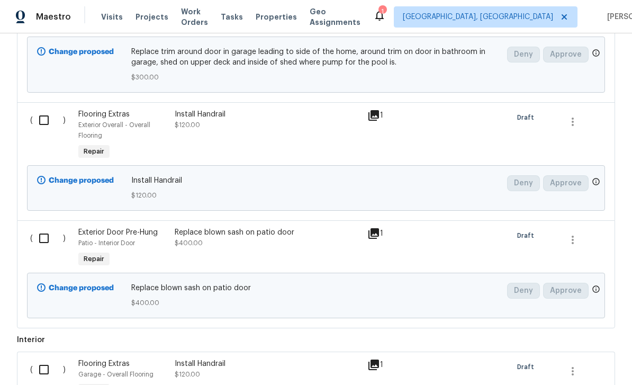
click at [38, 227] on input "checkbox" at bounding box center [48, 238] width 30 height 22
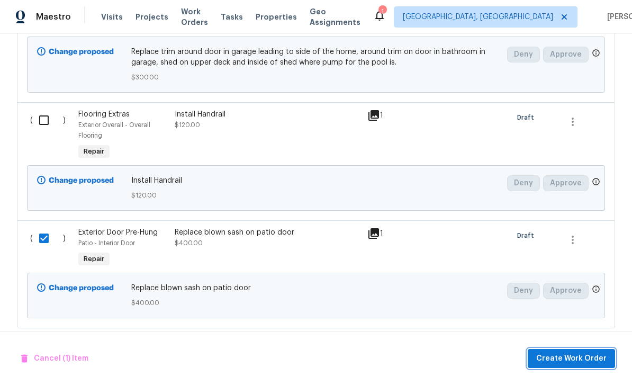
click at [580, 358] on span "Create Work Order" at bounding box center [571, 358] width 70 height 13
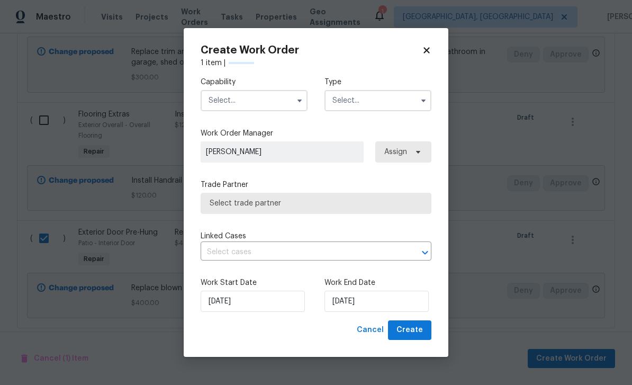
checkbox input "false"
click at [246, 92] on input "text" at bounding box center [254, 100] width 107 height 21
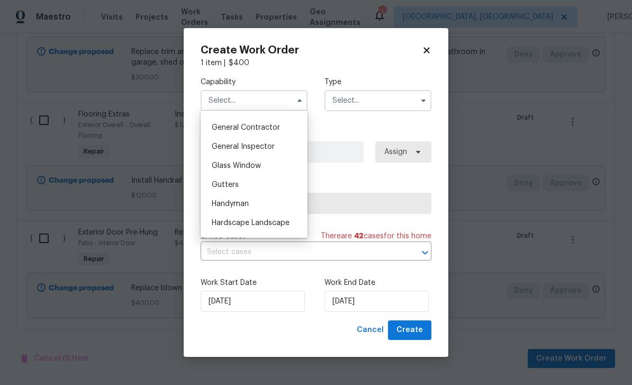
scroll to position [522, 0]
click at [251, 146] on span "Glass Window" at bounding box center [236, 144] width 49 height 7
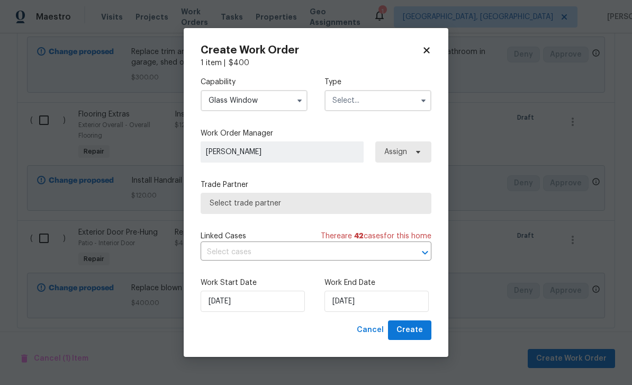
type input "Glass Window"
click at [380, 95] on input "text" at bounding box center [377, 100] width 107 height 21
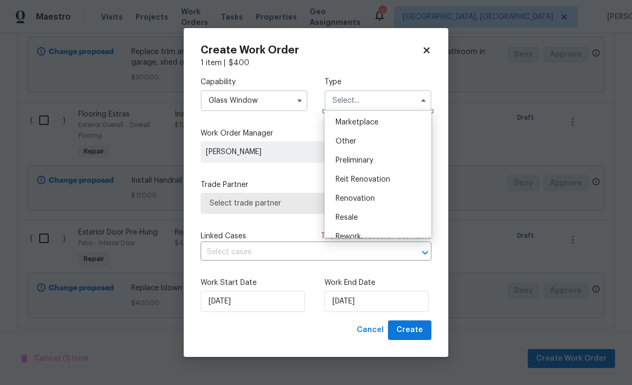
scroll to position [69, 0]
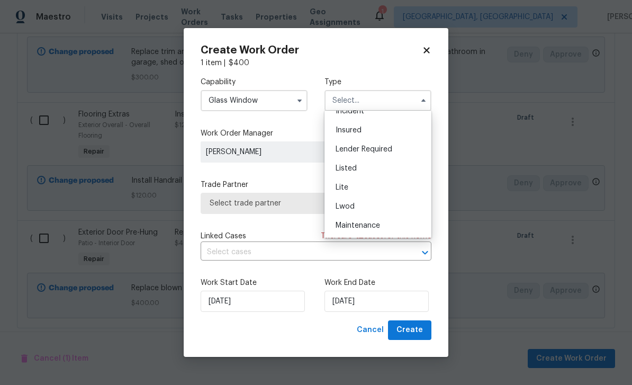
click at [387, 174] on div "Listed" at bounding box center [378, 168] width 102 height 19
type input "Listed"
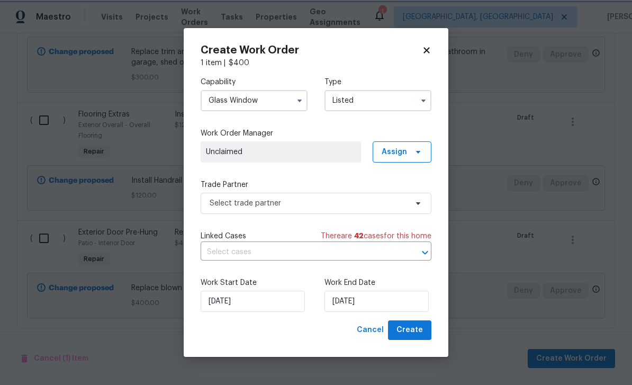
scroll to position [0, 0]
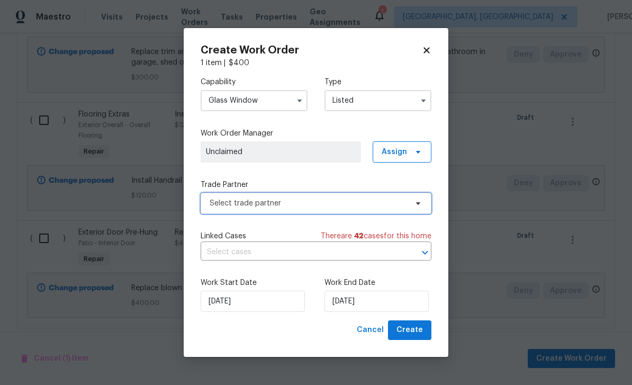
click at [314, 203] on span "Select trade partner" at bounding box center [308, 203] width 197 height 11
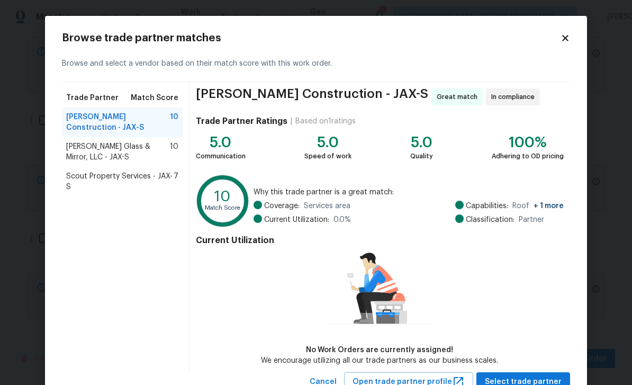
click at [85, 152] on span "Baum Glass & Mirror, LLC - JAX-S" at bounding box center [118, 151] width 104 height 21
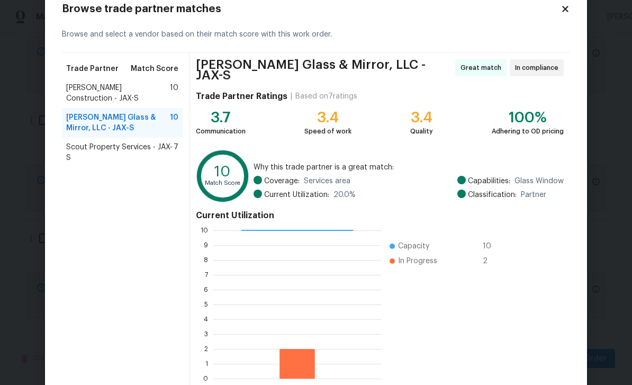
scroll to position [53, 0]
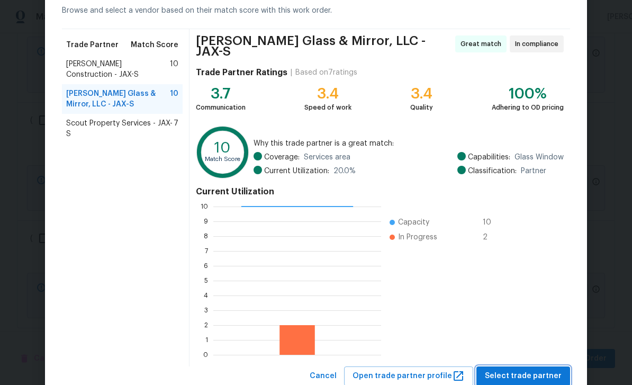
click at [535, 369] on span "Select trade partner" at bounding box center [523, 375] width 77 height 13
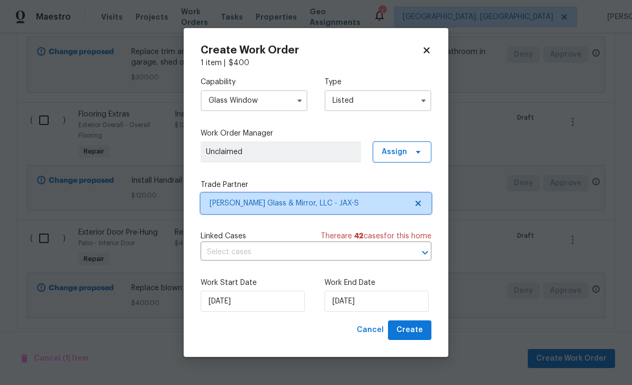
scroll to position [0, 0]
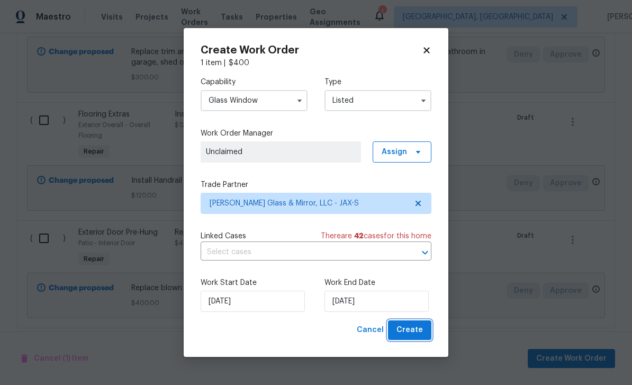
click at [412, 326] on span "Create" at bounding box center [409, 329] width 26 height 13
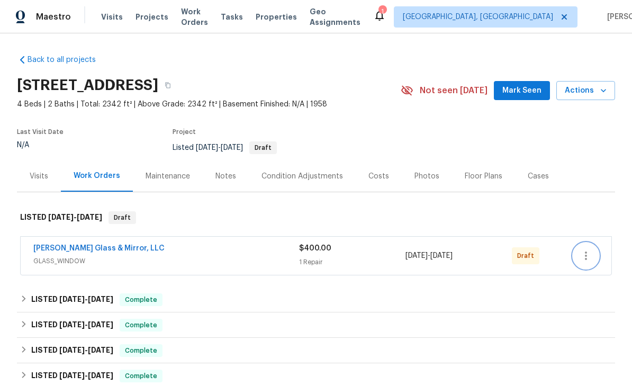
click at [589, 252] on icon "button" at bounding box center [585, 255] width 13 height 13
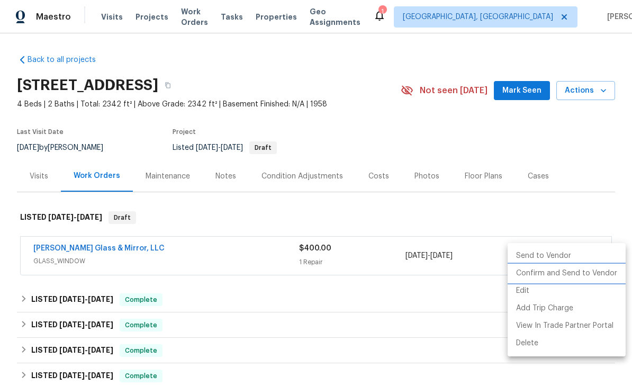
click at [564, 274] on li "Confirm and Send to Vendor" at bounding box center [566, 273] width 118 height 17
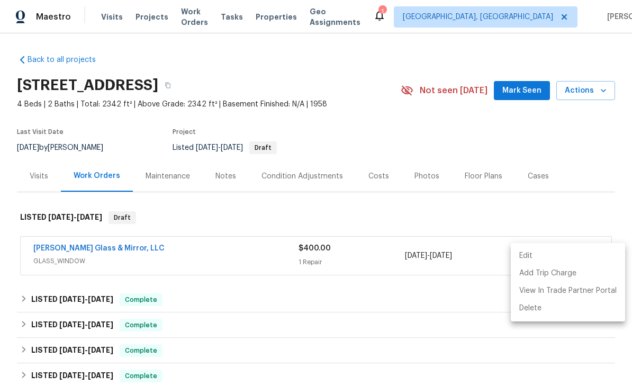
click at [591, 130] on div at bounding box center [316, 192] width 632 height 385
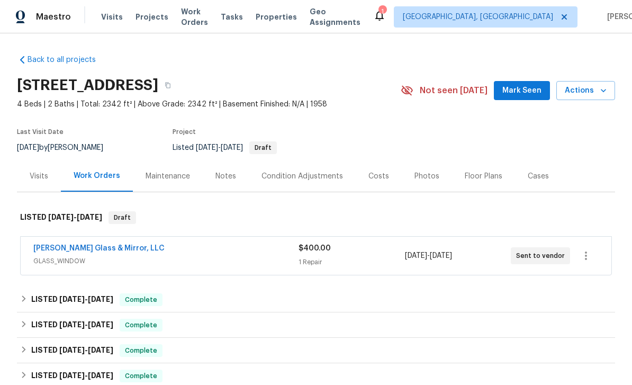
click at [528, 87] on span "Mark Seen" at bounding box center [521, 90] width 39 height 13
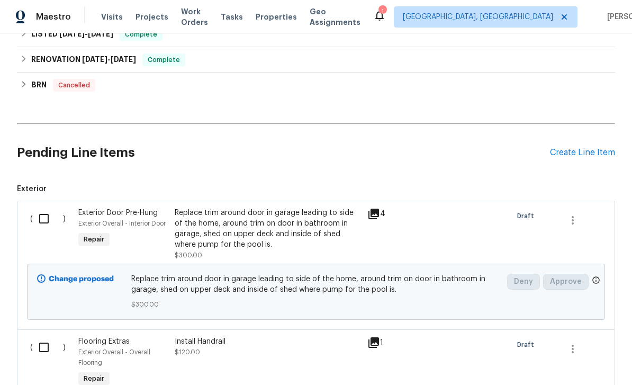
scroll to position [340, 0]
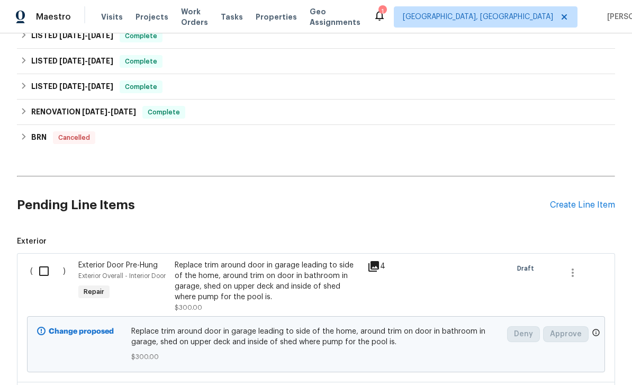
click at [587, 208] on div "Create Line Item" at bounding box center [582, 205] width 65 height 10
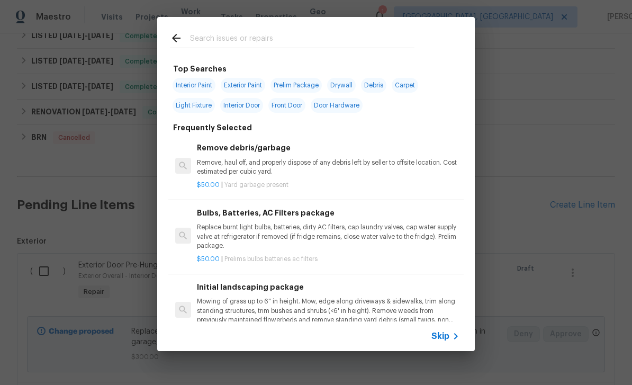
click at [298, 35] on input "text" at bounding box center [302, 40] width 224 height 16
type input "Light"
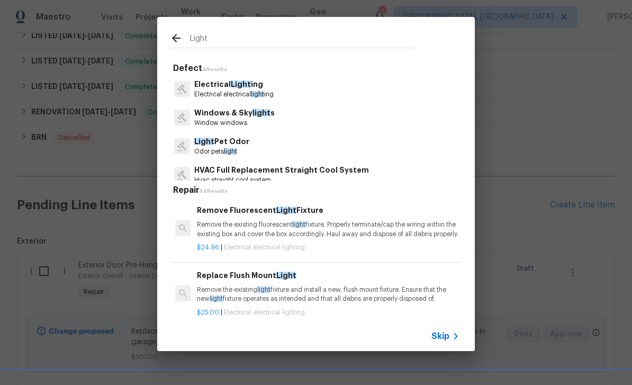
click at [237, 85] on span "Light" at bounding box center [241, 83] width 20 height 7
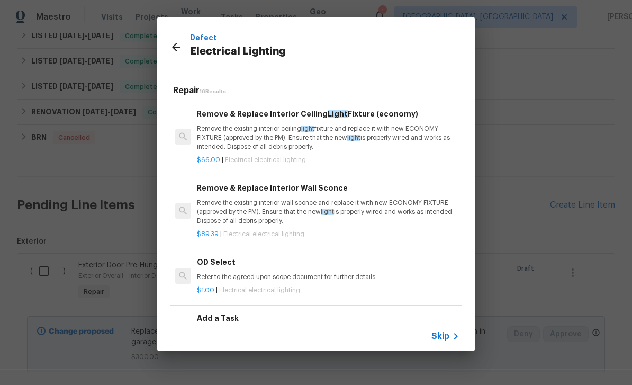
scroll to position [860, 0]
click at [291, 320] on h6 "Add a Task" at bounding box center [328, 318] width 262 height 12
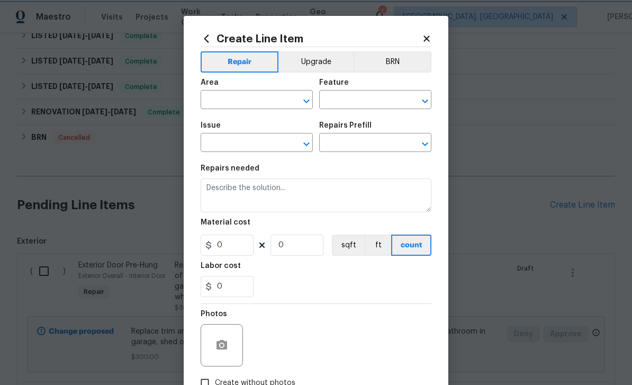
type input "Electrical Lighting"
type input "Add a Task $1.00"
type textarea "HPM to detail"
type input "1"
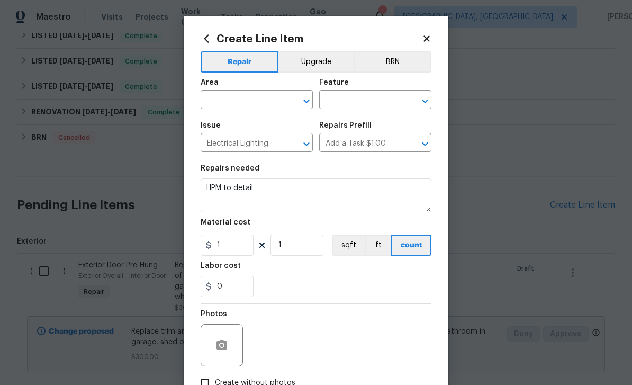
click at [252, 93] on input "text" at bounding box center [242, 101] width 83 height 16
click at [258, 121] on li "Garage" at bounding box center [257, 124] width 112 height 17
type input "Garage"
click at [381, 99] on input "text" at bounding box center [360, 101] width 83 height 16
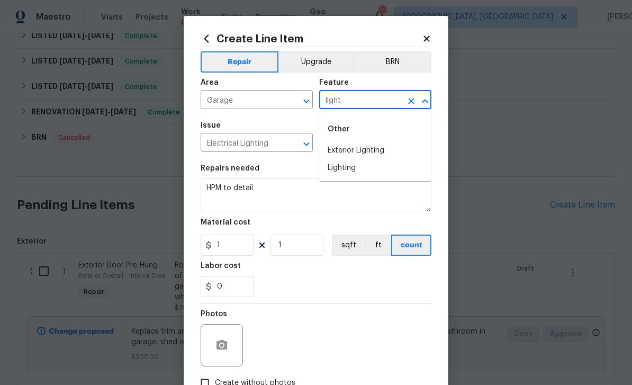
click at [342, 167] on li "Lighting" at bounding box center [375, 167] width 112 height 17
type input "Lighting"
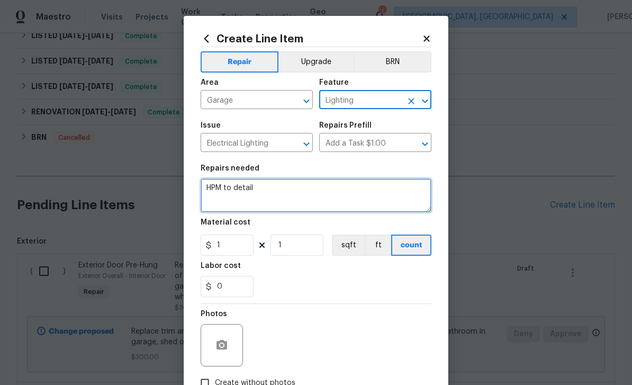
click at [295, 192] on textarea "HPM to detail" at bounding box center [316, 195] width 231 height 34
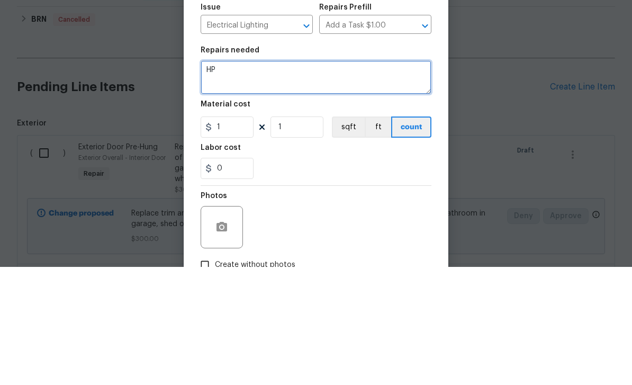
type textarea "H"
type textarea "Secure light fixture inside of garage"
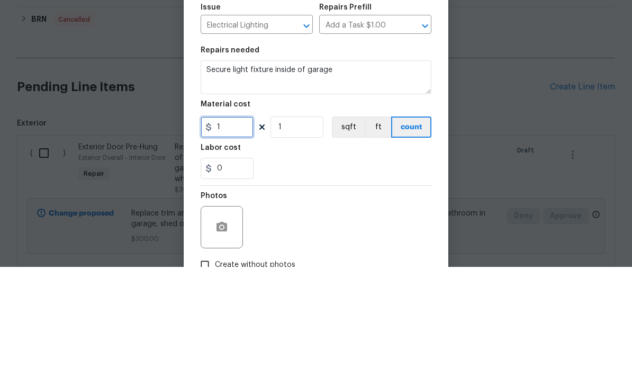
click at [239, 234] on input "1" at bounding box center [227, 244] width 53 height 21
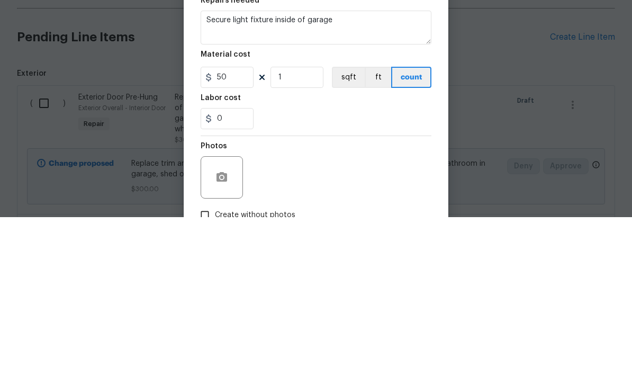
scroll to position [34, 0]
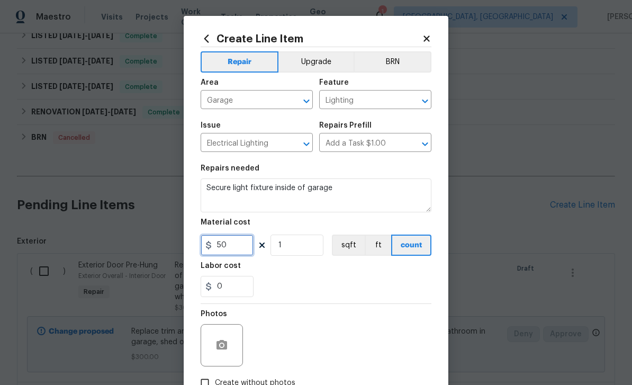
click at [241, 250] on input "50" at bounding box center [227, 244] width 53 height 21
type input "75"
click at [221, 339] on button "button" at bounding box center [221, 344] width 25 height 25
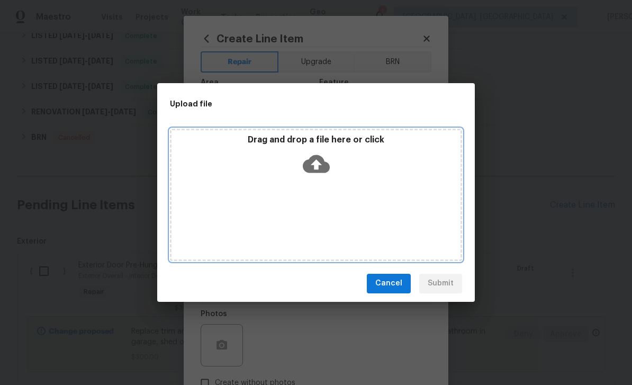
click at [324, 166] on icon at bounding box center [316, 164] width 27 height 18
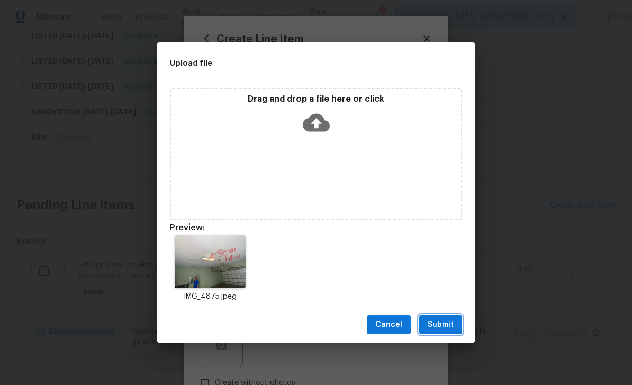
click at [437, 324] on span "Submit" at bounding box center [441, 324] width 26 height 13
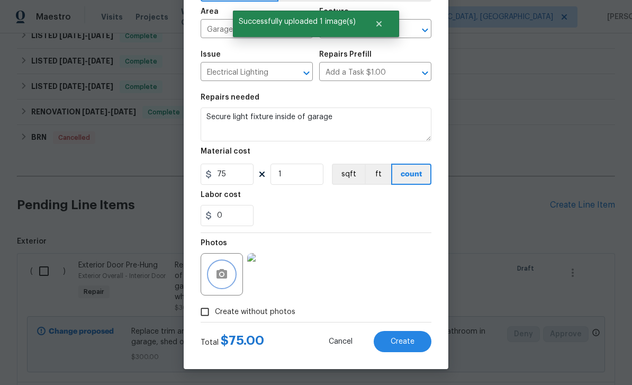
scroll to position [73, 0]
click at [408, 338] on span "Create" at bounding box center [403, 342] width 24 height 8
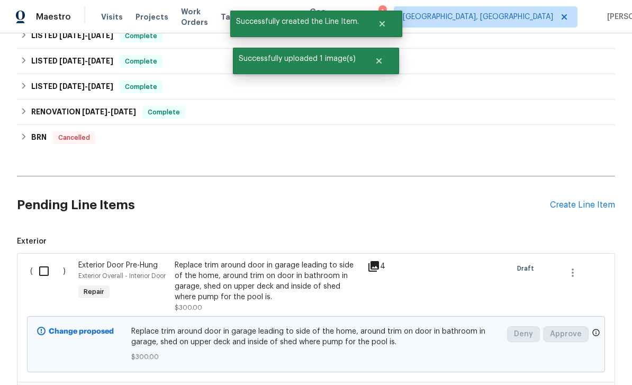
click at [597, 200] on div "Create Line Item" at bounding box center [582, 205] width 65 height 10
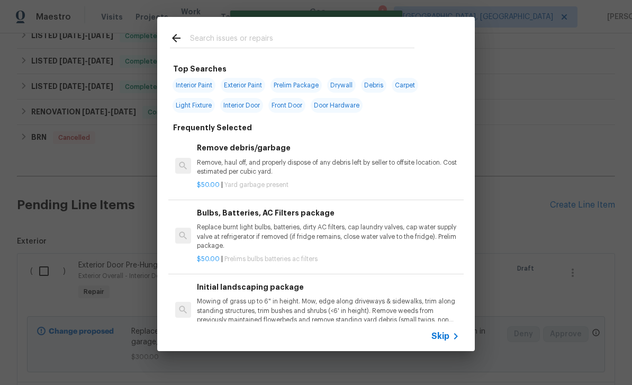
click at [303, 37] on input "text" at bounding box center [302, 40] width 224 height 16
type input "Paint"
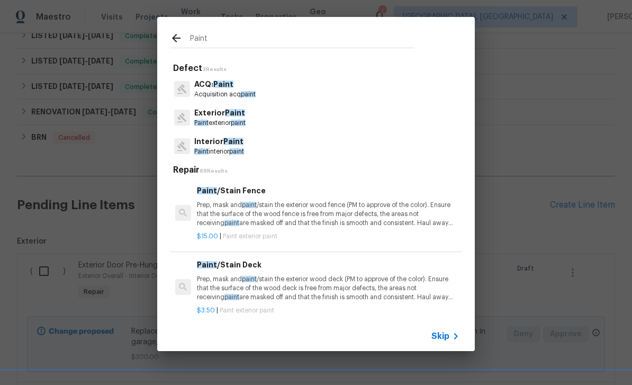
click at [231, 139] on span "Paint" at bounding box center [233, 141] width 20 height 7
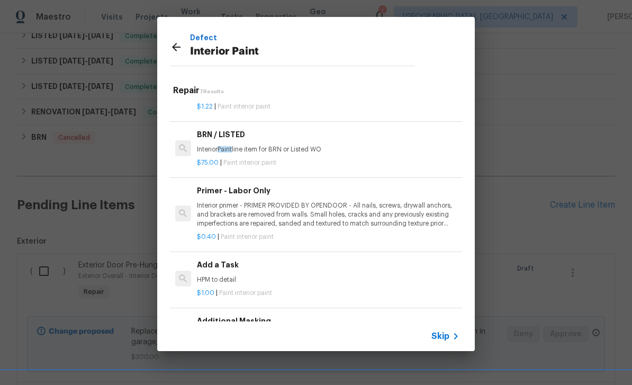
scroll to position [180, 0]
click at [329, 276] on p "HPM to detail" at bounding box center [328, 280] width 262 height 9
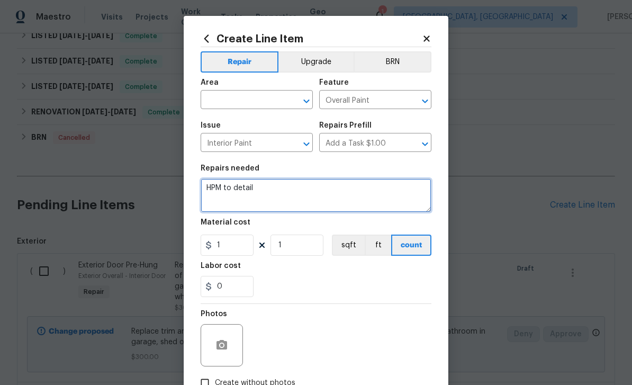
click at [297, 186] on textarea "HPM to detail" at bounding box center [316, 195] width 231 height 34
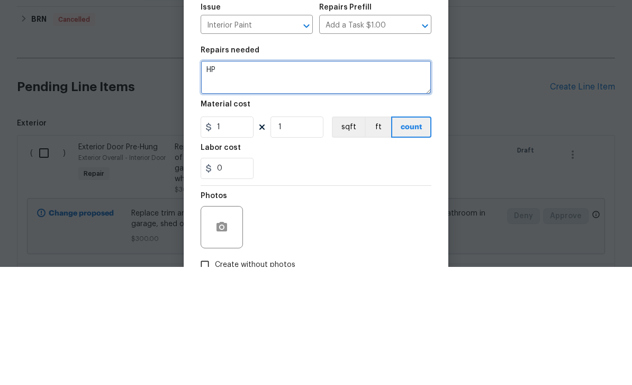
type textarea "H"
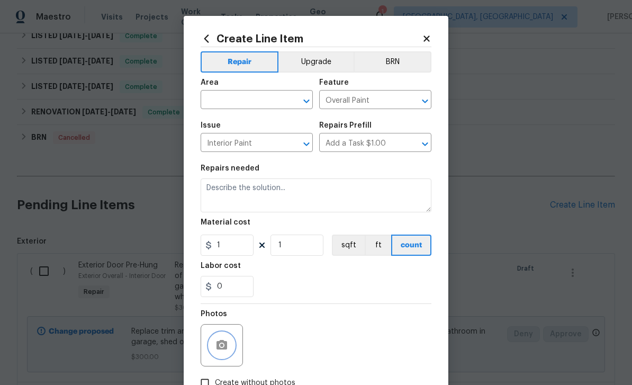
click at [223, 344] on icon "button" at bounding box center [221, 345] width 11 height 10
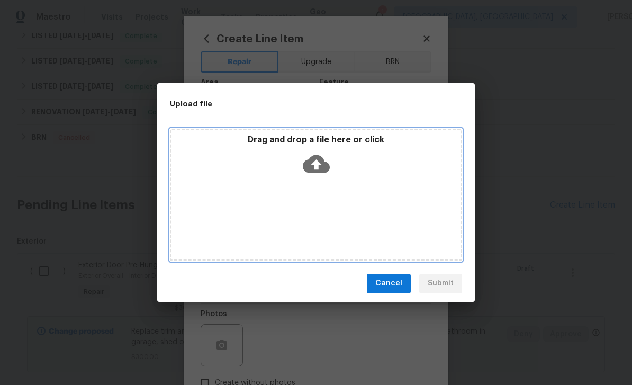
click at [316, 163] on icon at bounding box center [316, 163] width 27 height 27
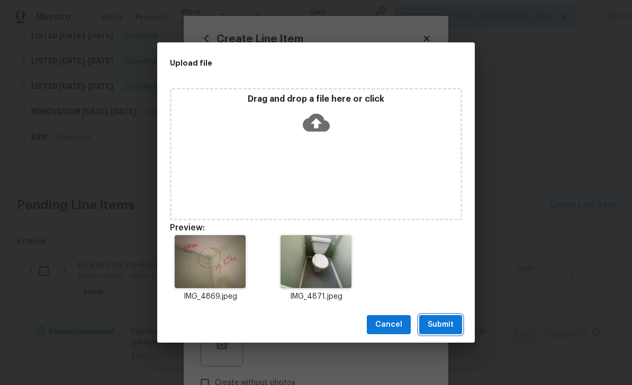
click at [448, 320] on span "Submit" at bounding box center [441, 324] width 26 height 13
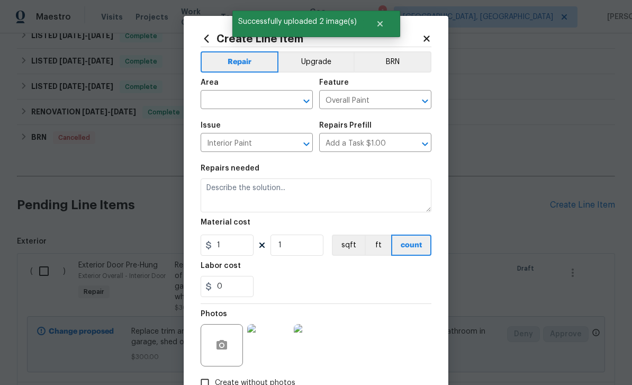
click at [261, 93] on input "text" at bounding box center [242, 101] width 83 height 16
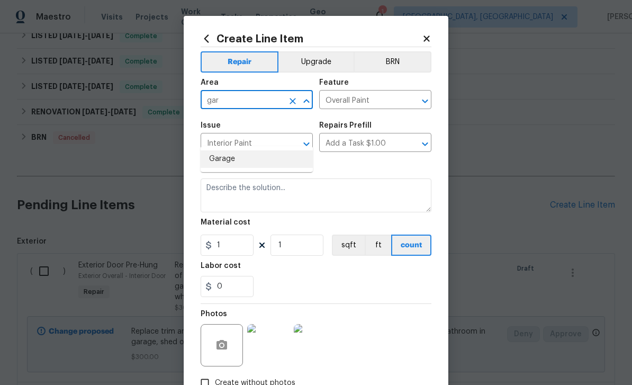
click at [275, 150] on li "Garage" at bounding box center [257, 158] width 112 height 17
type input "Garage"
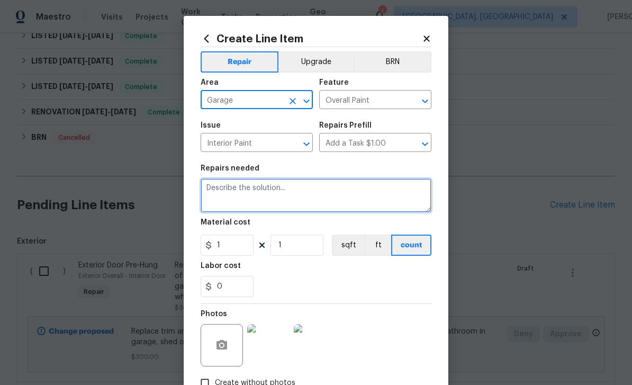
click at [323, 195] on textarea at bounding box center [316, 195] width 231 height 34
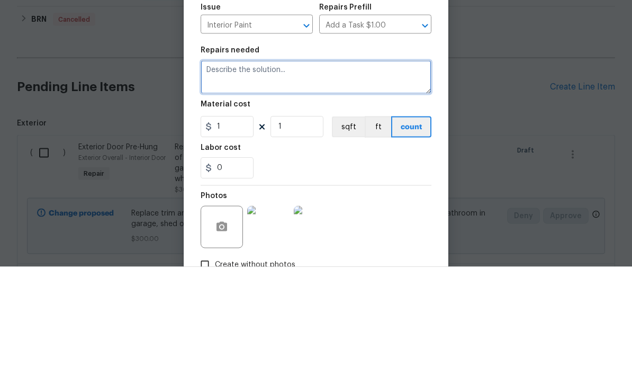
type textarea "T"
click at [221, 178] on textarea "Kiltz ceiling in" at bounding box center [316, 195] width 231 height 34
click at [352, 178] on textarea "Kiltz corner of ceiling in" at bounding box center [316, 195] width 231 height 34
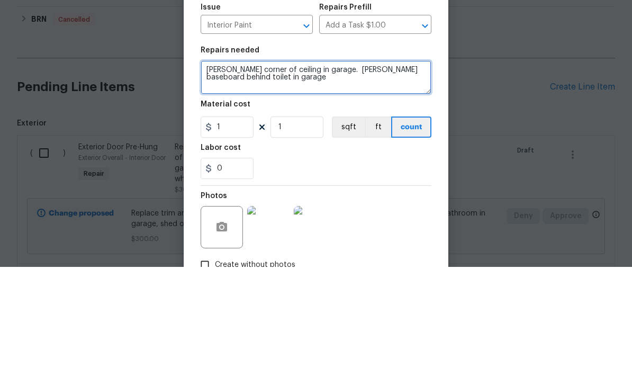
type textarea "Kiltz corner of ceiling in garage. Kiltz baseboard behind toilet in garage"
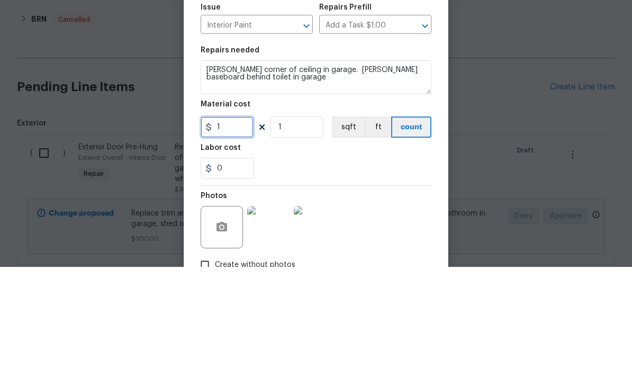
click at [243, 234] on input "1" at bounding box center [227, 244] width 53 height 21
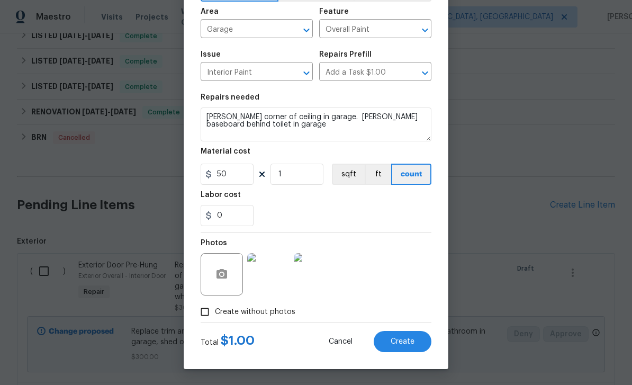
scroll to position [73, 0]
type input "50"
click at [403, 345] on span "Create" at bounding box center [403, 342] width 24 height 8
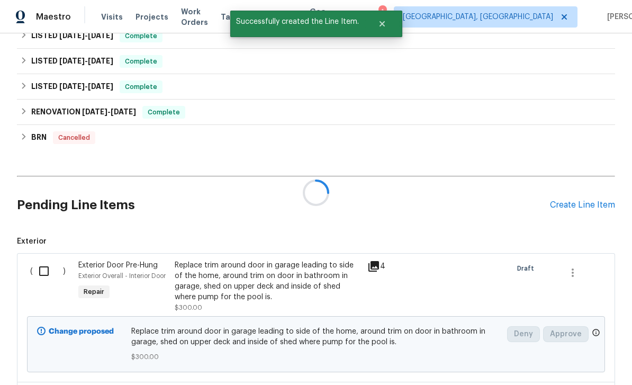
click at [405, 339] on div "Change proposed Replace trim around door in garage leading to side of the home,…" at bounding box center [315, 344] width 571 height 62
click at [449, 186] on h2 "Pending Line Items" at bounding box center [283, 204] width 533 height 49
click at [53, 260] on input "checkbox" at bounding box center [48, 271] width 30 height 22
checkbox input "true"
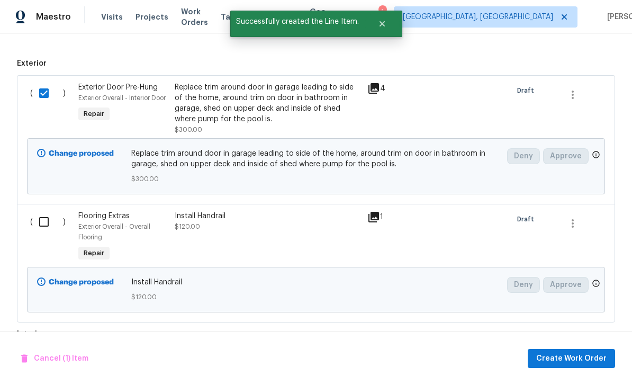
scroll to position [537, 0]
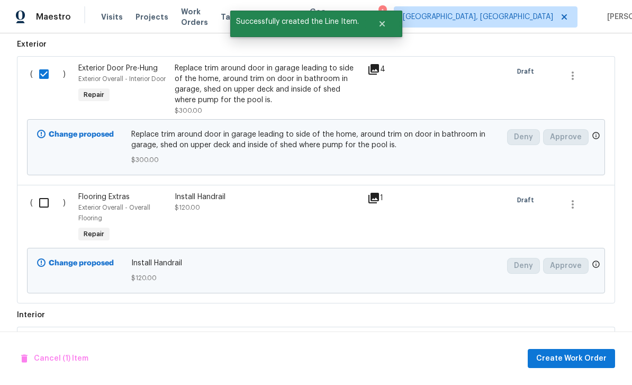
click at [43, 192] on input "checkbox" at bounding box center [48, 203] width 30 height 22
checkbox input "true"
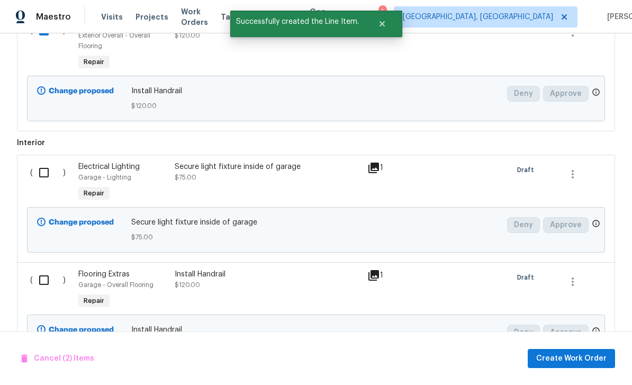
scroll to position [709, 0]
click at [51, 161] on input "checkbox" at bounding box center [48, 172] width 30 height 22
checkbox input "true"
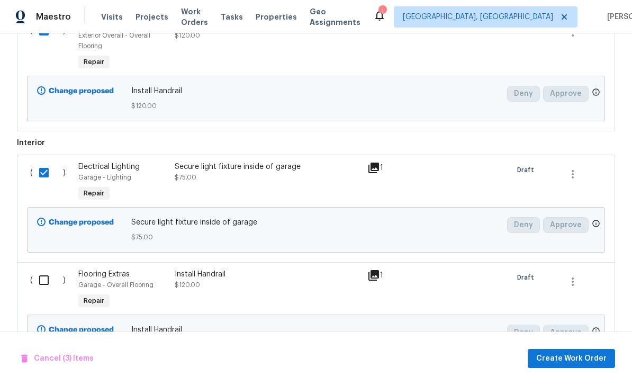
click at [48, 269] on input "checkbox" at bounding box center [48, 280] width 30 height 22
checkbox input "true"
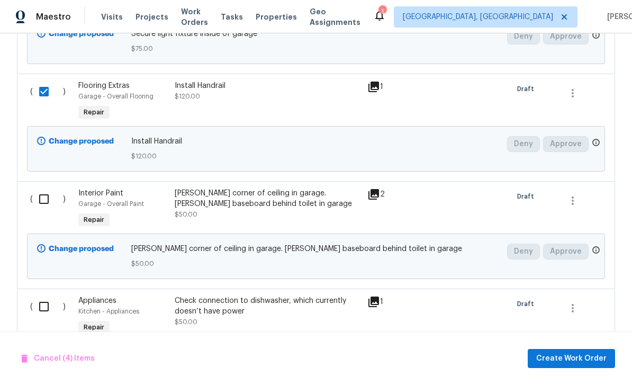
scroll to position [926, 0]
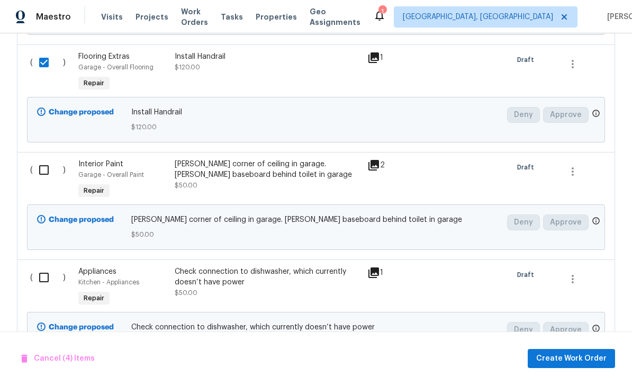
click at [38, 159] on input "checkbox" at bounding box center [48, 170] width 30 height 22
checkbox input "true"
click at [42, 266] on input "checkbox" at bounding box center [48, 277] width 30 height 22
checkbox input "true"
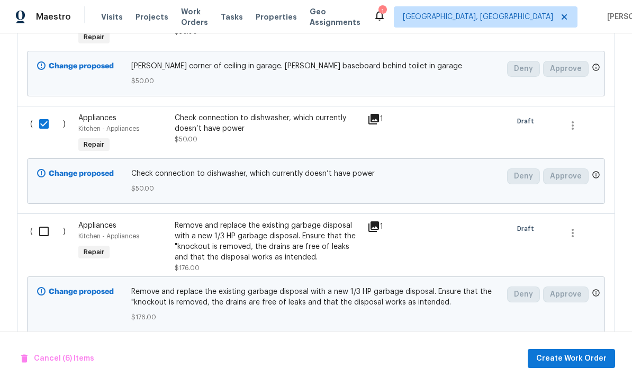
scroll to position [1079, 0]
click at [41, 221] on input "checkbox" at bounding box center [48, 232] width 30 height 22
checkbox input "true"
click at [578, 356] on span "Create Work Order" at bounding box center [571, 358] width 70 height 13
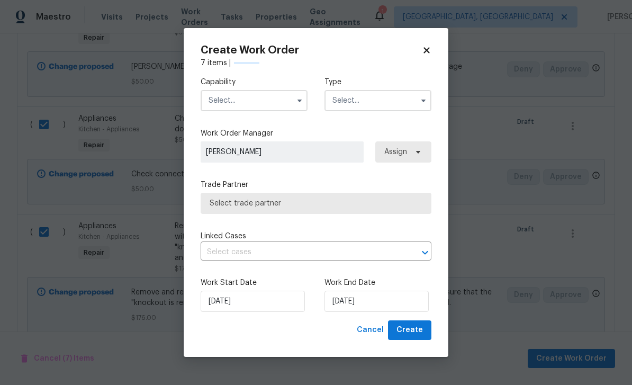
checkbox input "false"
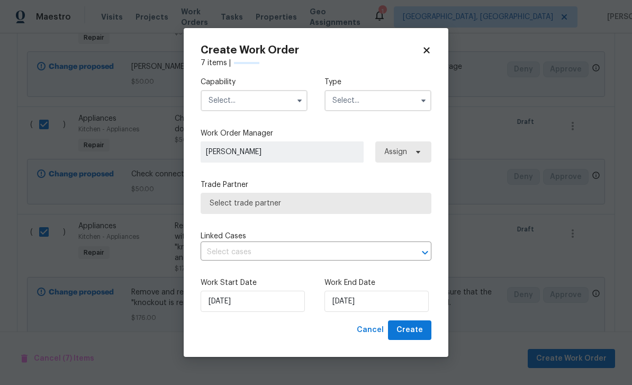
checkbox input "false"
click at [252, 99] on input "text" at bounding box center [254, 100] width 107 height 21
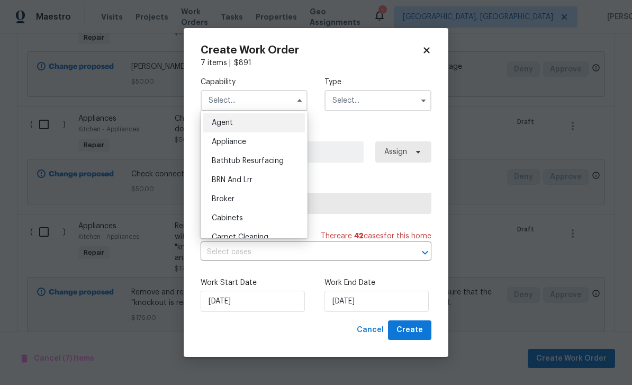
click at [431, 47] on icon at bounding box center [427, 51] width 10 height 10
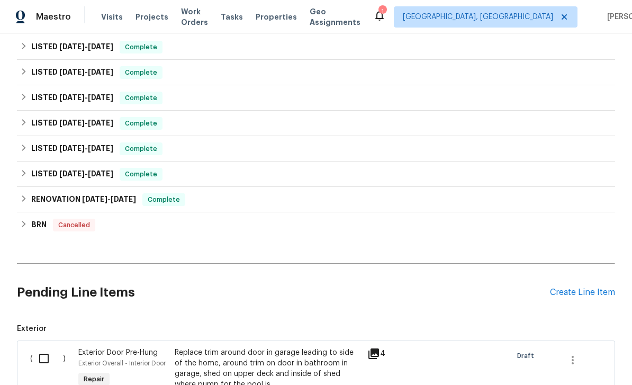
scroll to position [299, 0]
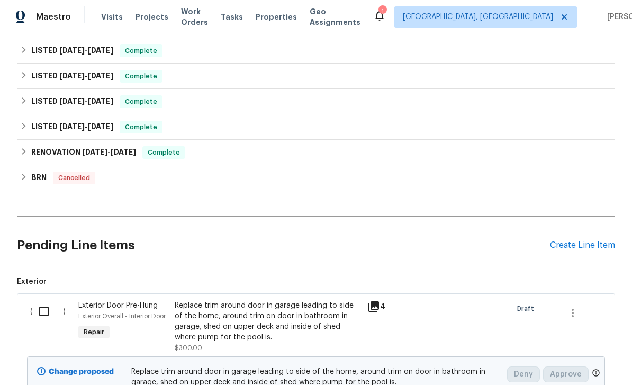
click at [578, 240] on div "Create Line Item" at bounding box center [582, 245] width 65 height 10
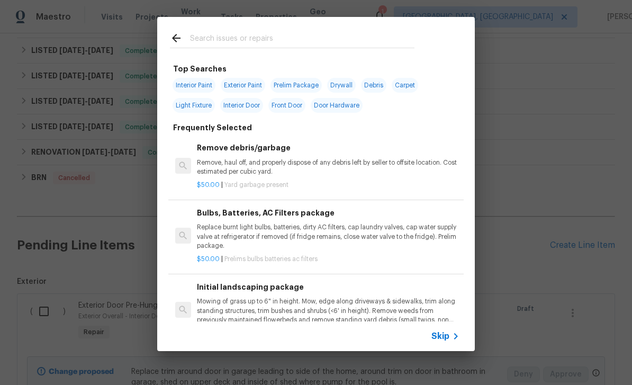
click at [286, 39] on input "text" at bounding box center [302, 40] width 224 height 16
type input "Soffit"
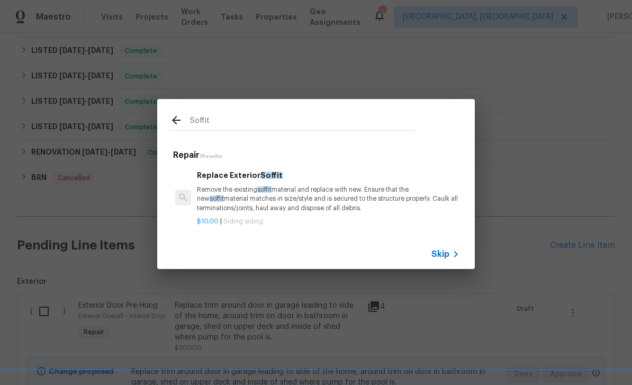
click at [225, 197] on p "Remove the existing soffit material and replace with new. Ensure that the new s…" at bounding box center [328, 198] width 262 height 27
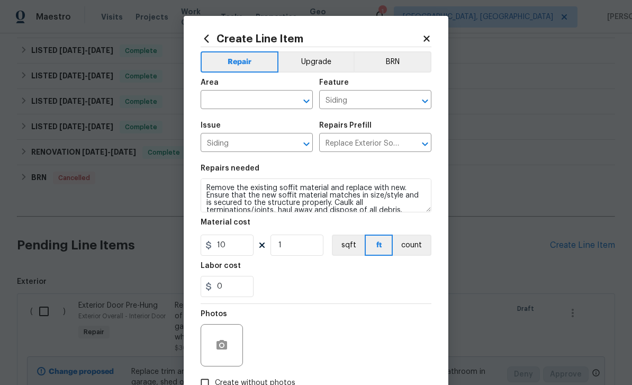
click at [250, 88] on div "Area" at bounding box center [257, 86] width 112 height 14
click at [240, 98] on input "text" at bounding box center [242, 101] width 83 height 16
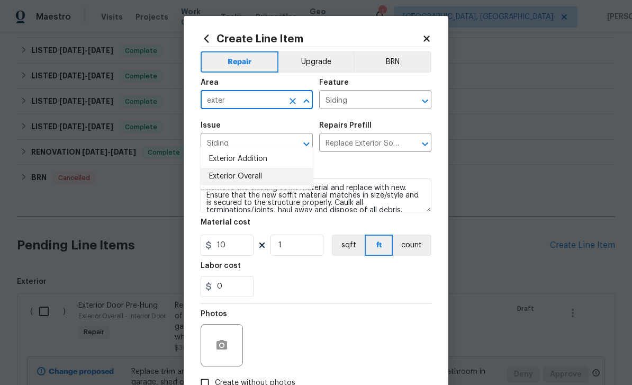
click at [236, 168] on li "Exterior Overall" at bounding box center [257, 176] width 112 height 17
type input "Exterior Overall"
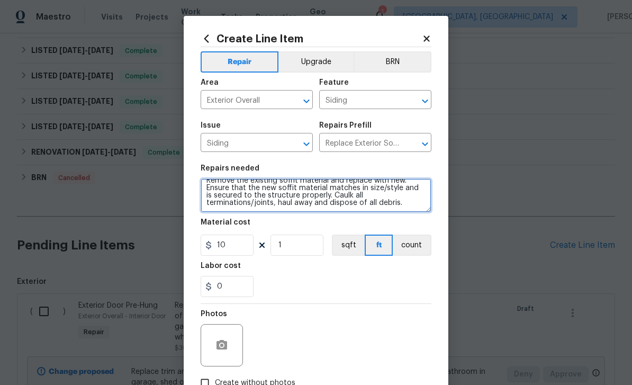
scroll to position [0, 0]
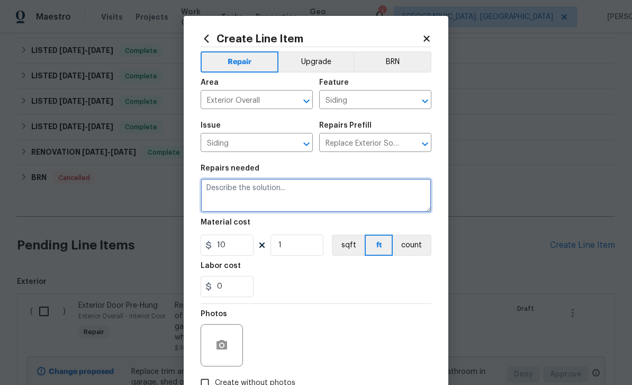
click at [269, 192] on textarea at bounding box center [316, 195] width 231 height 34
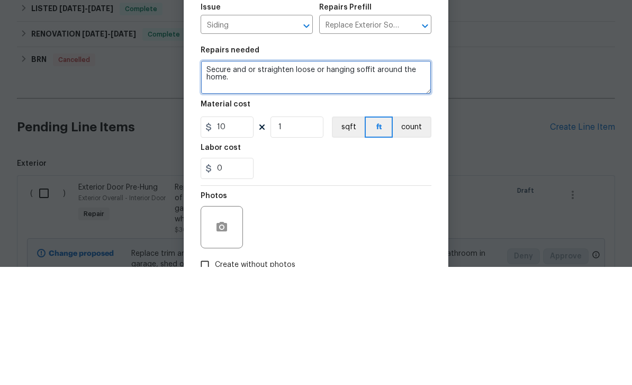
type textarea "Secure and or straighten loose or hanging soffit around the home."
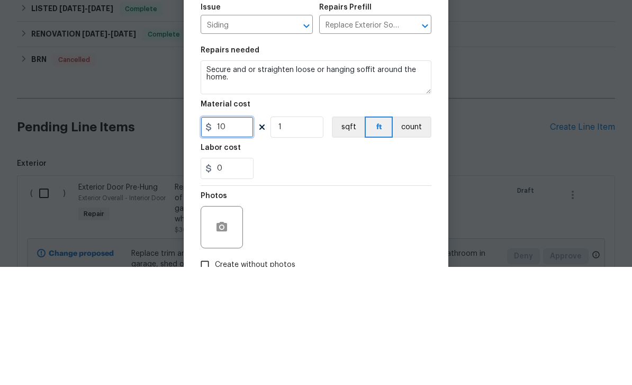
click at [235, 234] on input "10" at bounding box center [227, 244] width 53 height 21
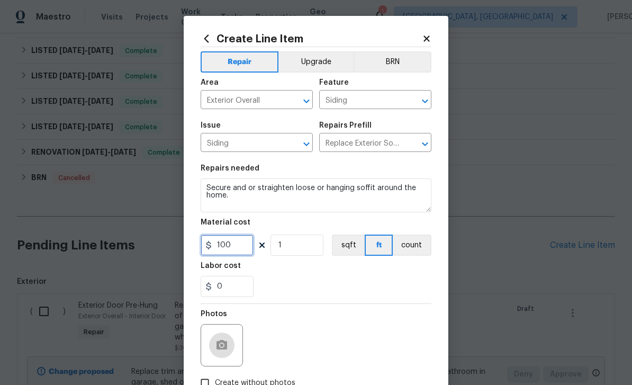
type input "100"
click at [230, 345] on button "button" at bounding box center [221, 344] width 25 height 25
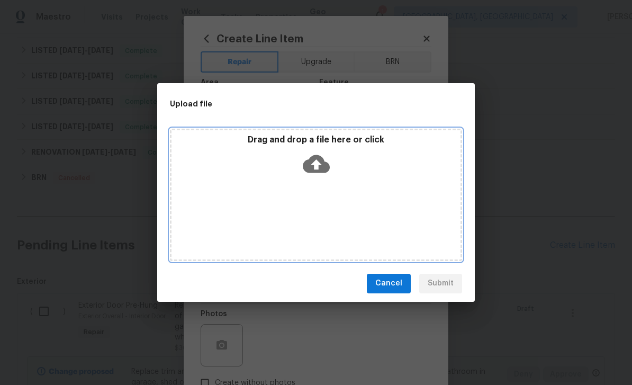
click at [320, 159] on icon at bounding box center [316, 164] width 27 height 18
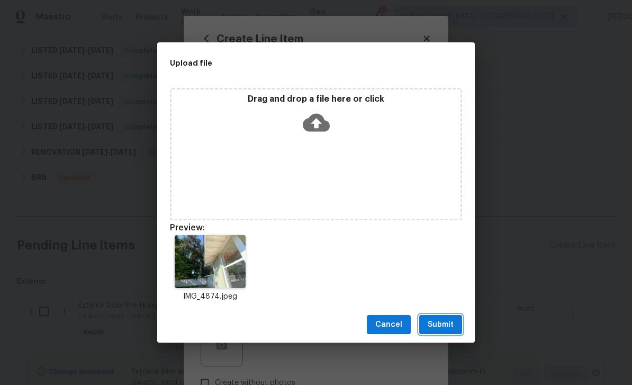
click at [450, 325] on span "Submit" at bounding box center [441, 324] width 26 height 13
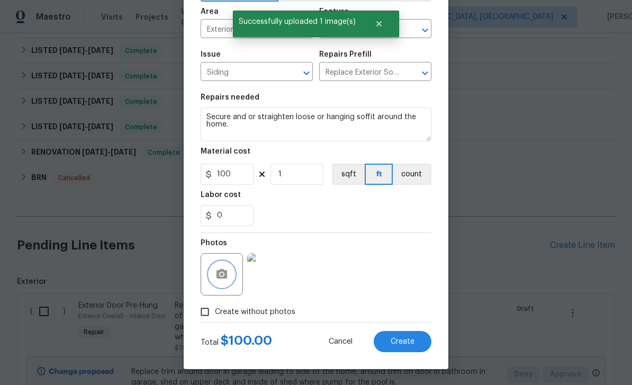
scroll to position [73, 0]
click at [410, 351] on button "Create" at bounding box center [403, 341] width 58 height 21
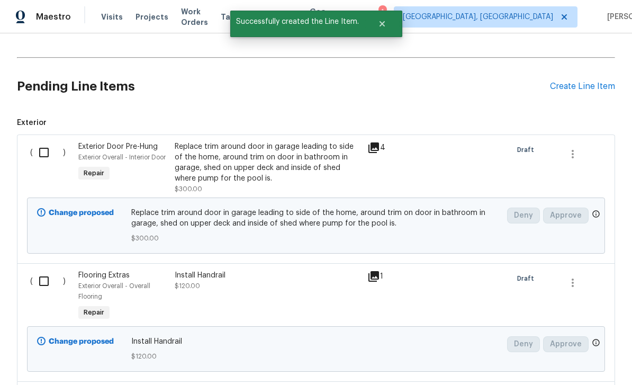
scroll to position [496, 0]
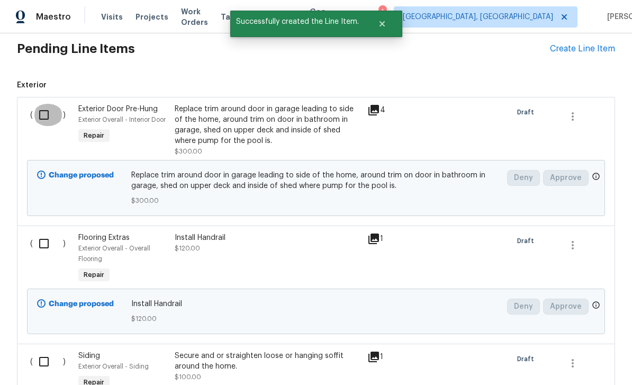
click at [44, 104] on input "checkbox" at bounding box center [48, 115] width 30 height 22
checkbox input "true"
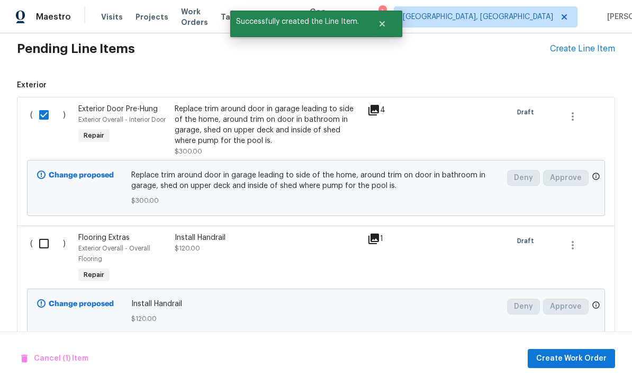
click at [55, 232] on input "checkbox" at bounding box center [48, 243] width 30 height 22
checkbox input "true"
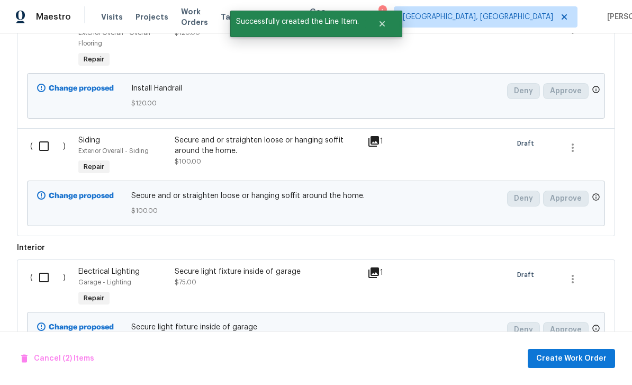
scroll to position [742, 0]
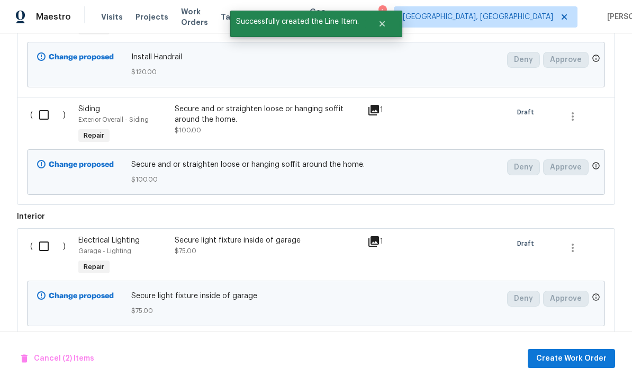
click at [41, 104] on input "checkbox" at bounding box center [48, 115] width 30 height 22
checkbox input "true"
click at [48, 228] on div "( ) Electrical Lighting Garage - Lighting Repair Secure light fixture inside of…" at bounding box center [316, 281] width 598 height 107
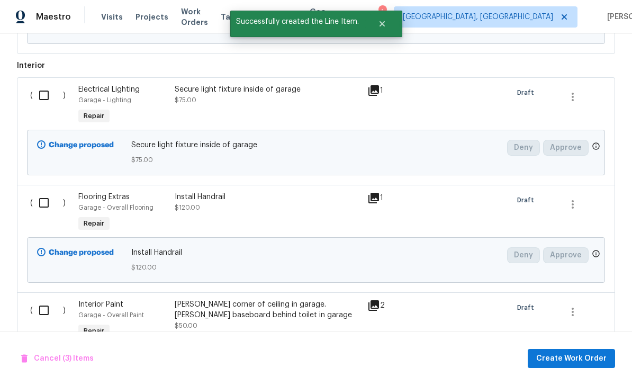
scroll to position [893, 0]
click at [44, 84] on input "checkbox" at bounding box center [48, 95] width 30 height 22
checkbox input "true"
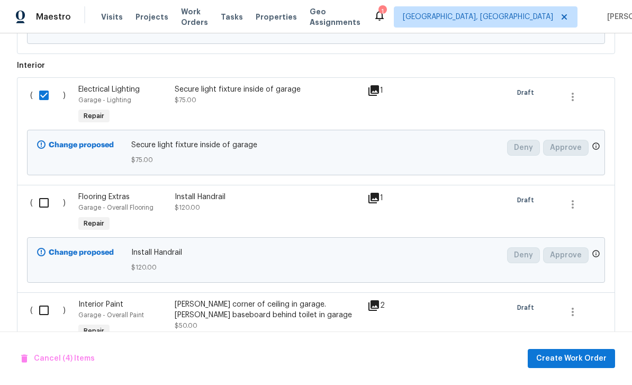
click at [44, 192] on input "checkbox" at bounding box center [48, 203] width 30 height 22
checkbox input "true"
click at [42, 260] on div "( ) Flooring Extras Garage - Overall Flooring Repair Install Handrail $120.00 1…" at bounding box center [316, 238] width 598 height 107
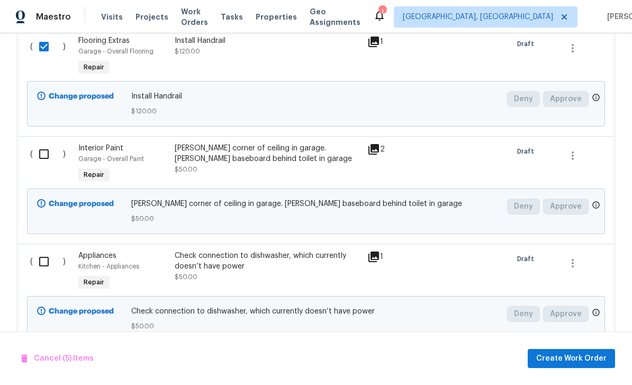
scroll to position [1063, 0]
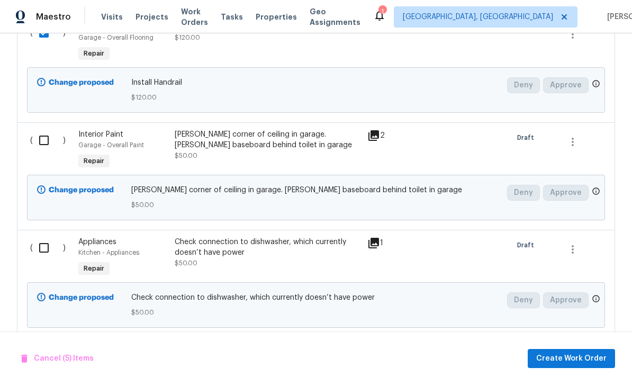
click at [45, 129] on input "checkbox" at bounding box center [48, 140] width 30 height 22
checkbox input "true"
click at [47, 237] on input "checkbox" at bounding box center [48, 248] width 30 height 22
checkbox input "true"
click at [45, 344] on input "checkbox" at bounding box center [48, 355] width 30 height 22
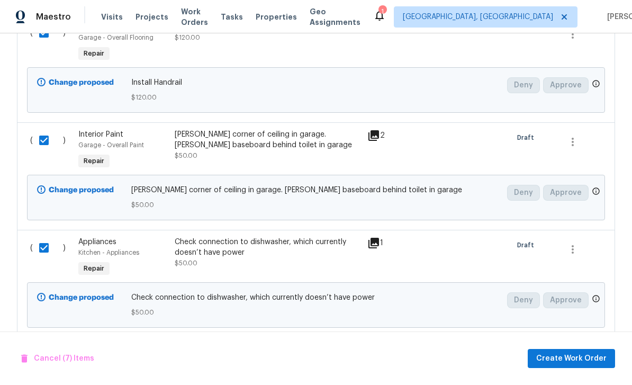
checkbox input "true"
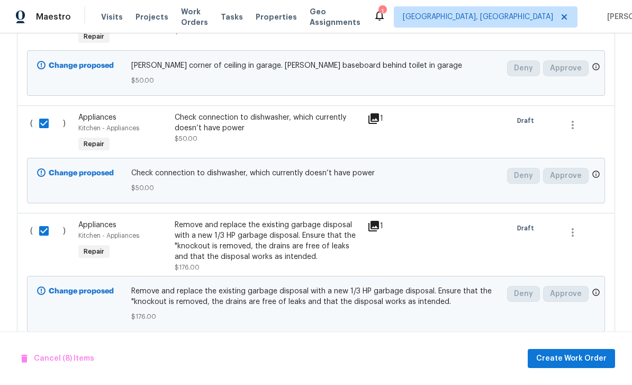
scroll to position [1187, 0]
click at [577, 359] on span "Create Work Order" at bounding box center [571, 358] width 70 height 13
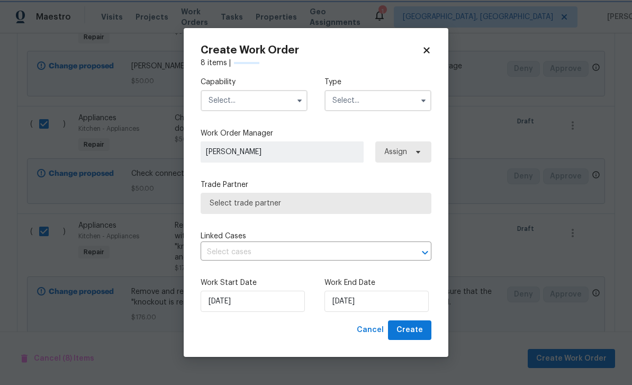
checkbox input "false"
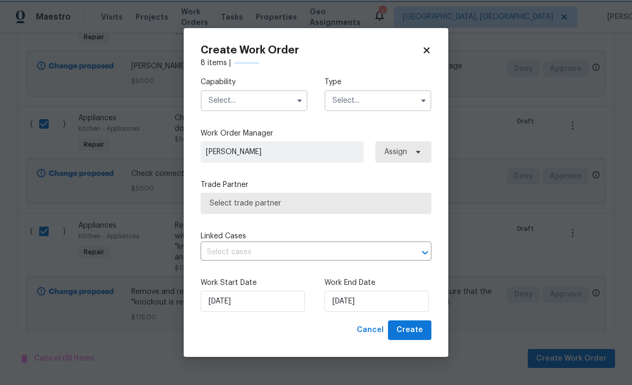
checkbox input "false"
click at [248, 99] on input "text" at bounding box center [254, 100] width 107 height 21
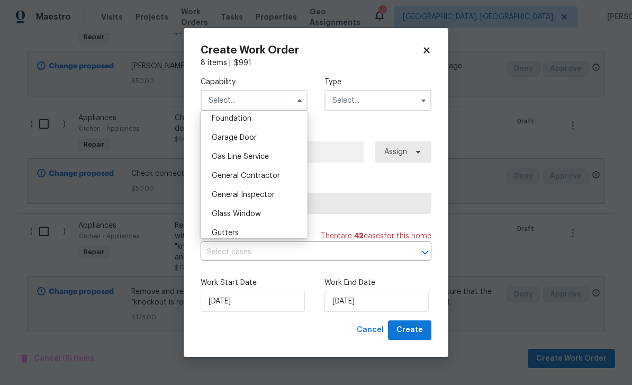
scroll to position [438, 0]
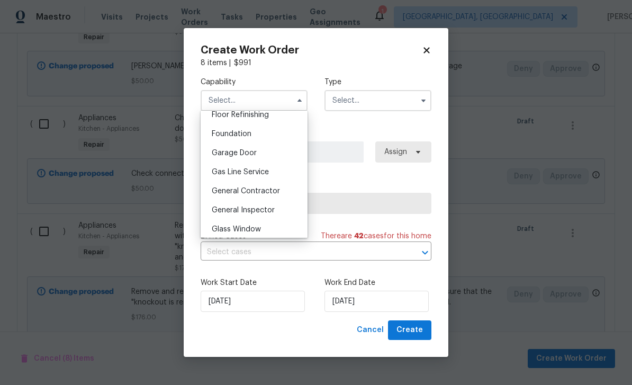
click at [276, 192] on span "General Contractor" at bounding box center [246, 190] width 68 height 7
type input "General Contractor"
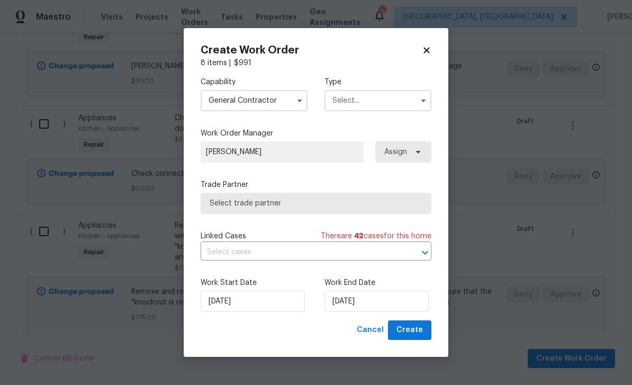
click at [380, 102] on input "text" at bounding box center [377, 100] width 107 height 21
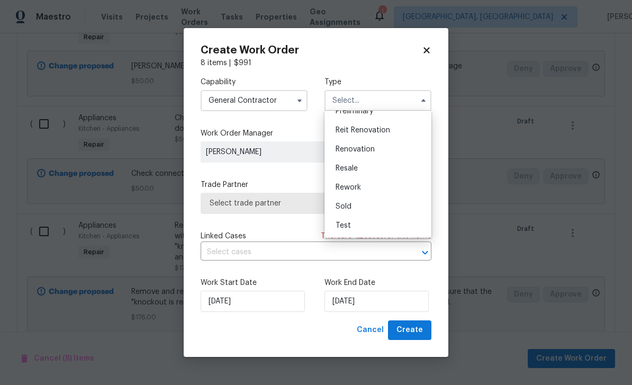
scroll to position [240, 0]
click at [377, 144] on div "Renovation" at bounding box center [378, 149] width 102 height 19
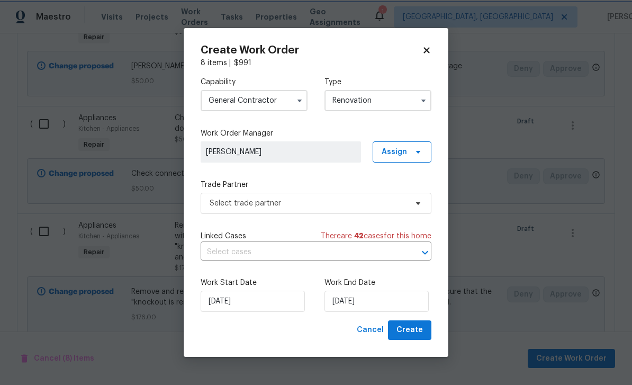
scroll to position [0, 0]
click at [384, 95] on input "Renovation" at bounding box center [377, 100] width 107 height 21
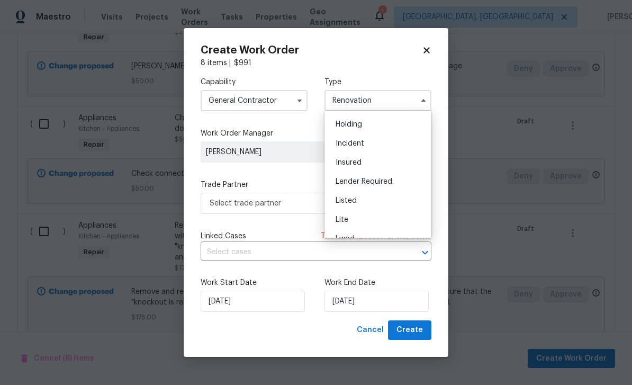
scroll to position [35, 0]
click at [380, 200] on div "Listed" at bounding box center [378, 201] width 102 height 19
type input "Listed"
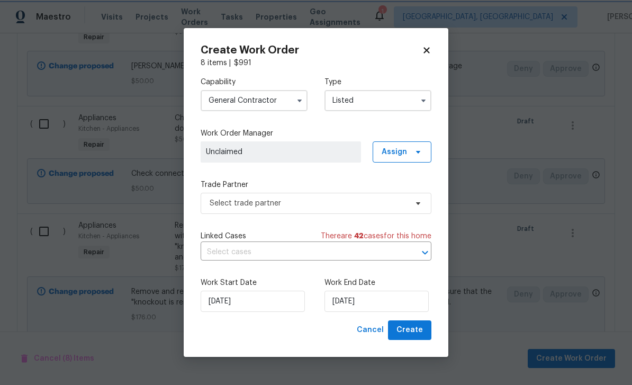
scroll to position [0, 0]
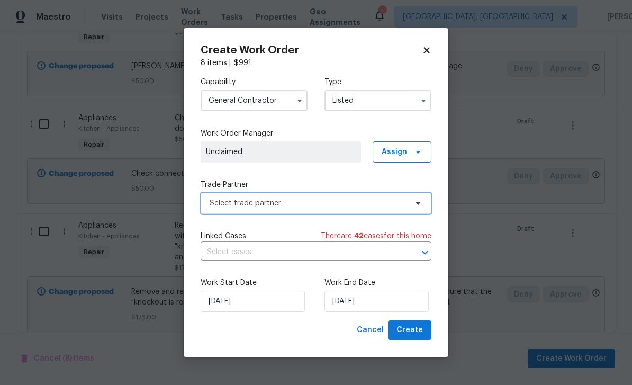
click at [335, 204] on span "Select trade partner" at bounding box center [308, 203] width 197 height 11
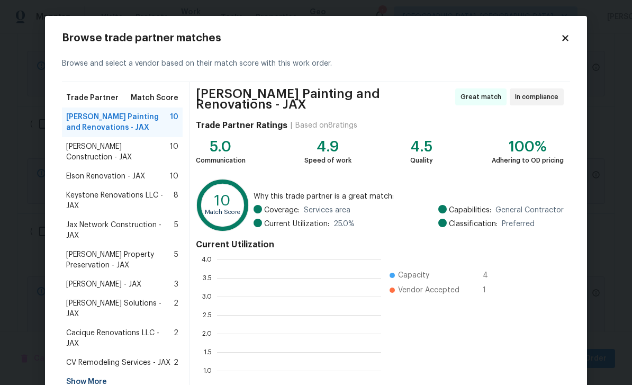
scroll to position [148, 164]
click at [75, 372] on div "Show More" at bounding box center [122, 381] width 121 height 19
click at [84, 376] on span "Smugrys Maintenance and Preservation Service - JAX" at bounding box center [120, 386] width 109 height 21
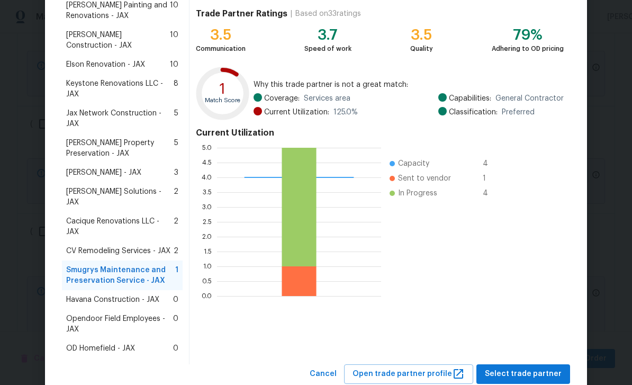
scroll to position [111, 0]
click at [530, 368] on span "Select trade partner" at bounding box center [523, 374] width 77 height 13
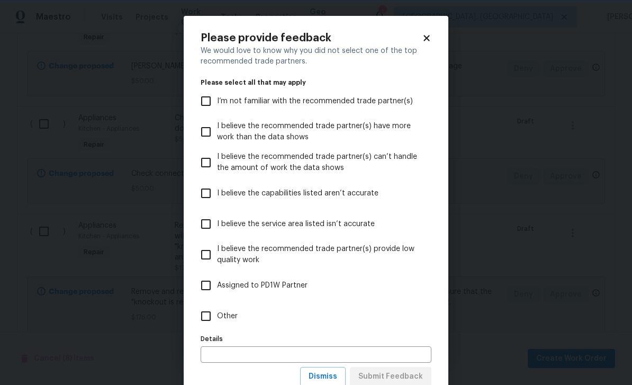
scroll to position [0, 0]
click at [227, 319] on span "Other" at bounding box center [227, 316] width 21 height 11
click at [217, 319] on input "Other" at bounding box center [206, 316] width 22 height 22
checkbox input "true"
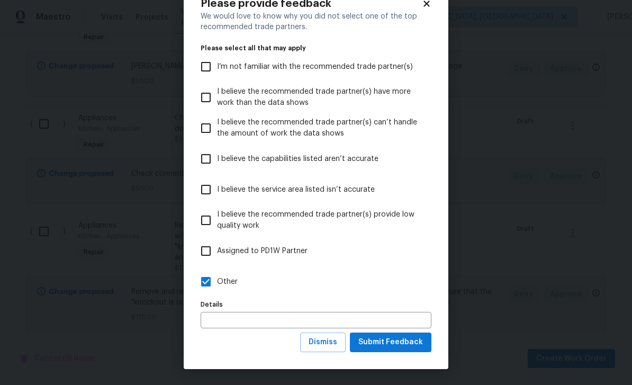
scroll to position [35, 0]
click at [404, 348] on span "Submit Feedback" at bounding box center [390, 341] width 65 height 13
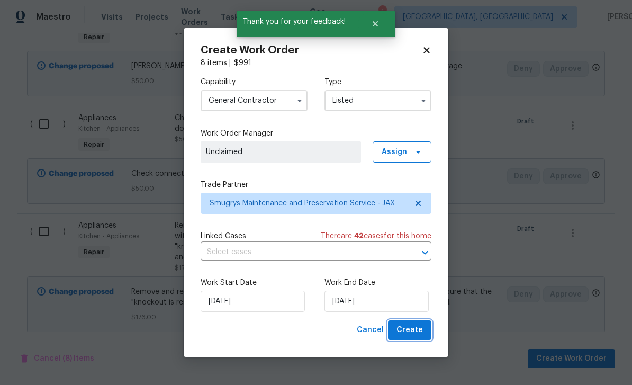
click at [411, 330] on span "Create" at bounding box center [409, 329] width 26 height 13
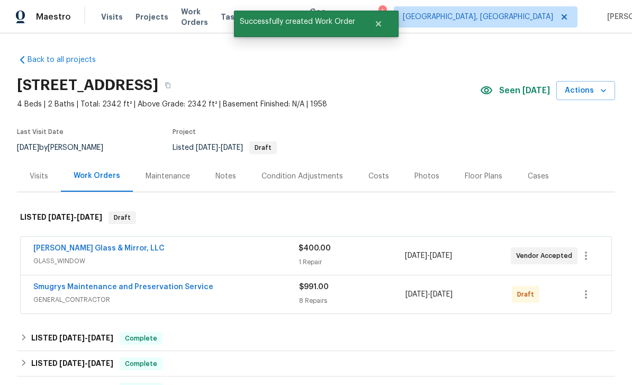
scroll to position [0, 0]
click at [587, 288] on icon "button" at bounding box center [585, 294] width 13 height 13
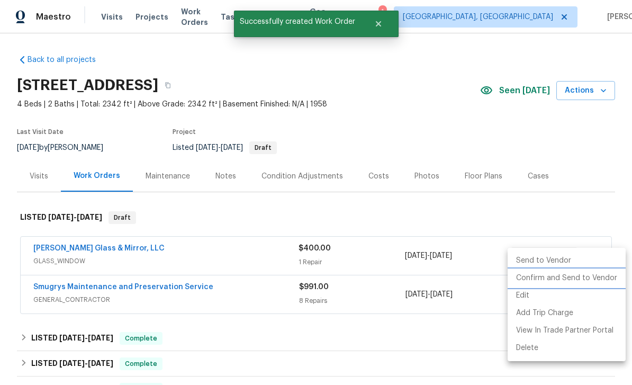
click at [570, 277] on li "Confirm and Send to Vendor" at bounding box center [566, 277] width 118 height 17
